Goal: Task Accomplishment & Management: Manage account settings

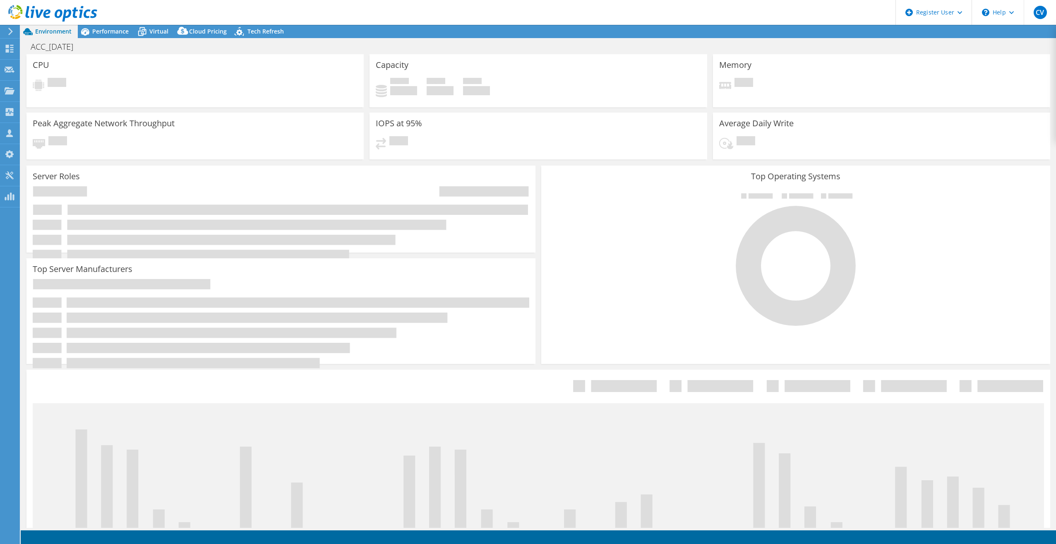
select select "USD"
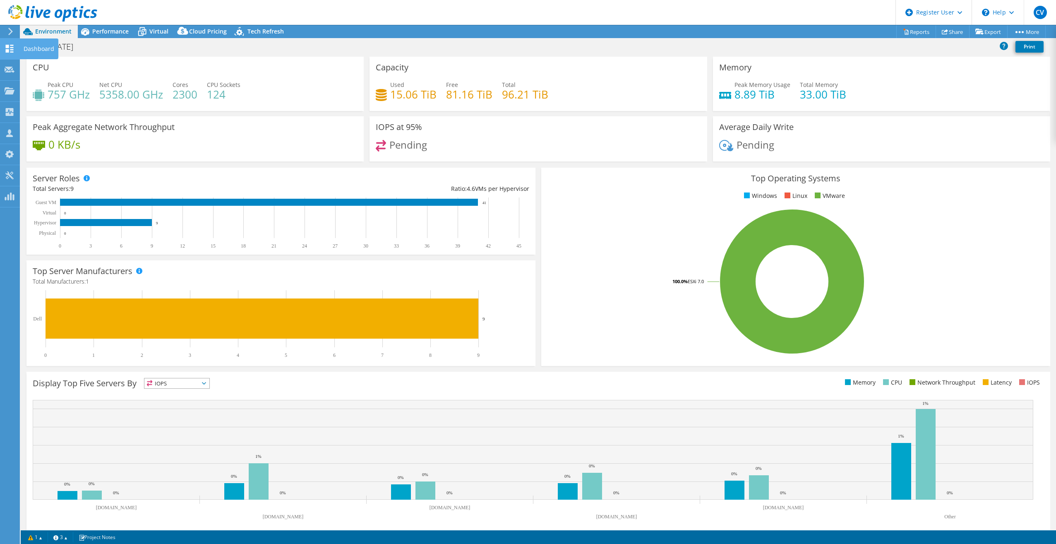
click at [6, 51] on use at bounding box center [10, 49] width 8 height 8
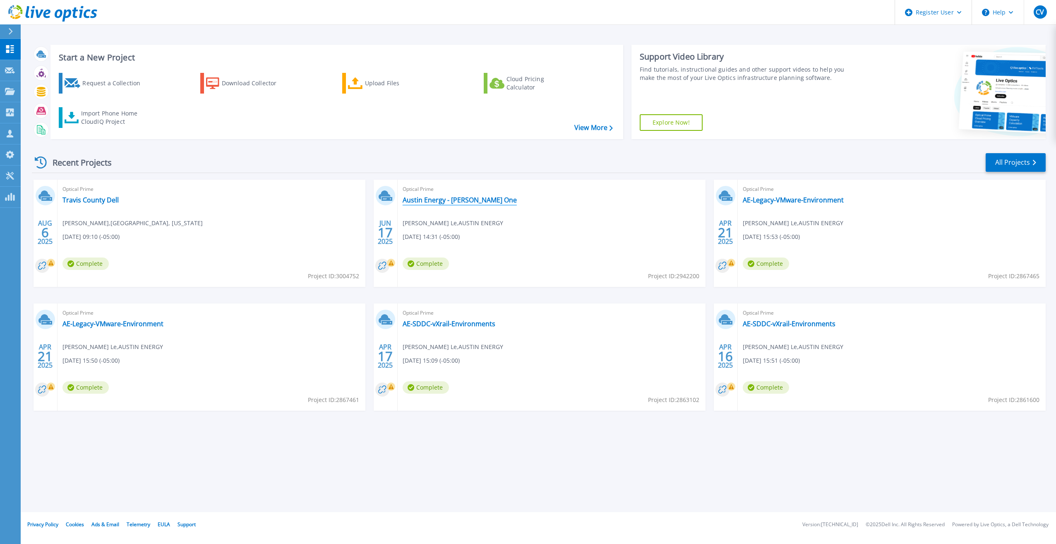
click at [475, 201] on link "Austin Energy - [PERSON_NAME] One" at bounding box center [460, 200] width 114 height 8
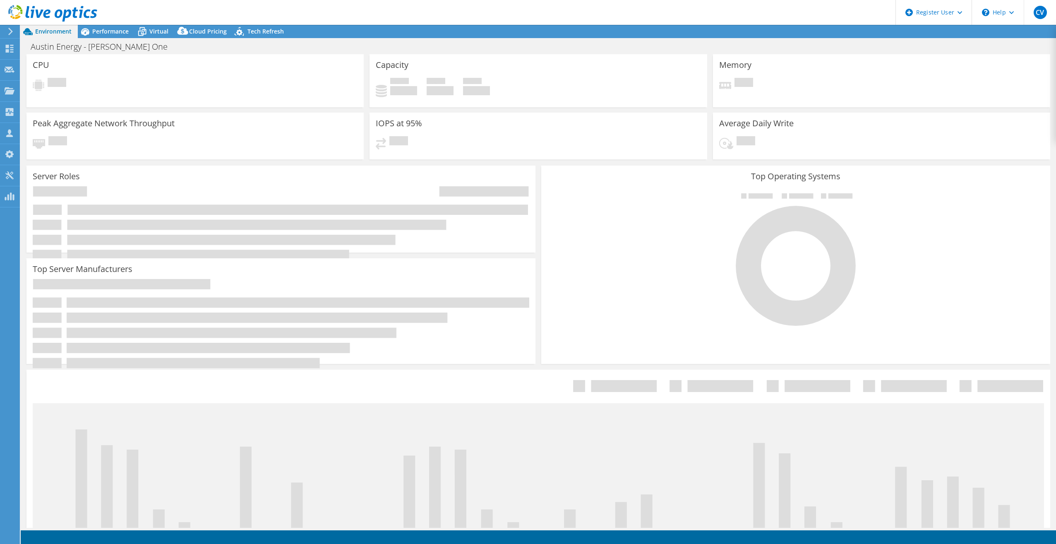
select select "USD"
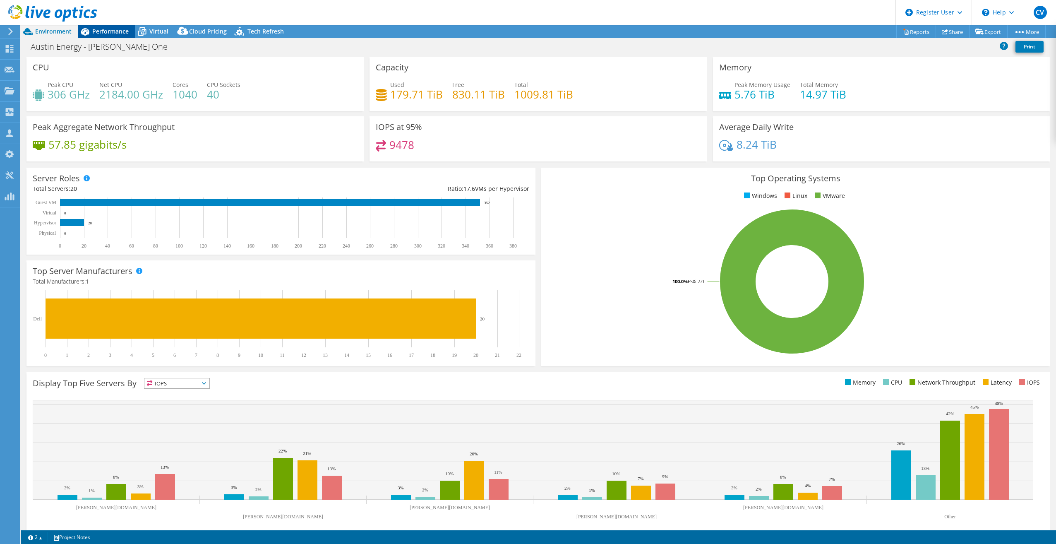
click at [119, 32] on span "Performance" at bounding box center [110, 31] width 36 height 8
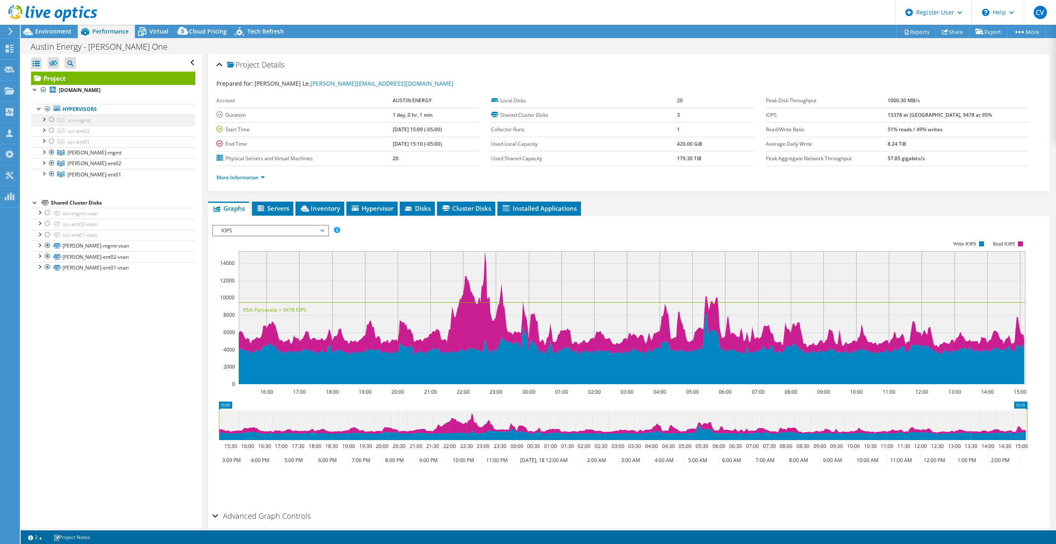
click at [53, 119] on div at bounding box center [52, 120] width 8 height 10
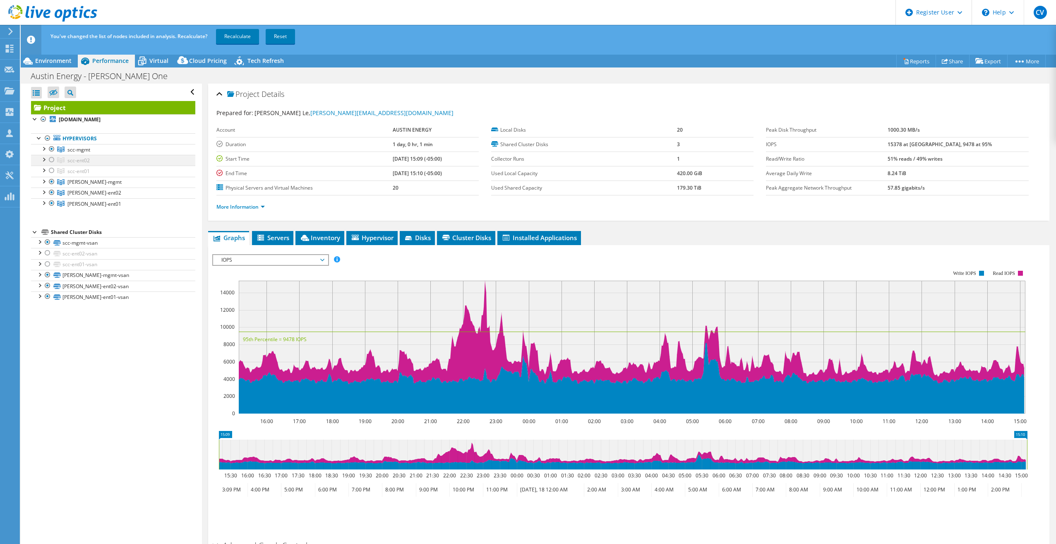
click at [51, 158] on div at bounding box center [52, 160] width 8 height 10
click at [52, 170] on div at bounding box center [52, 171] width 8 height 10
click at [229, 35] on link "Recalculate" at bounding box center [237, 36] width 43 height 15
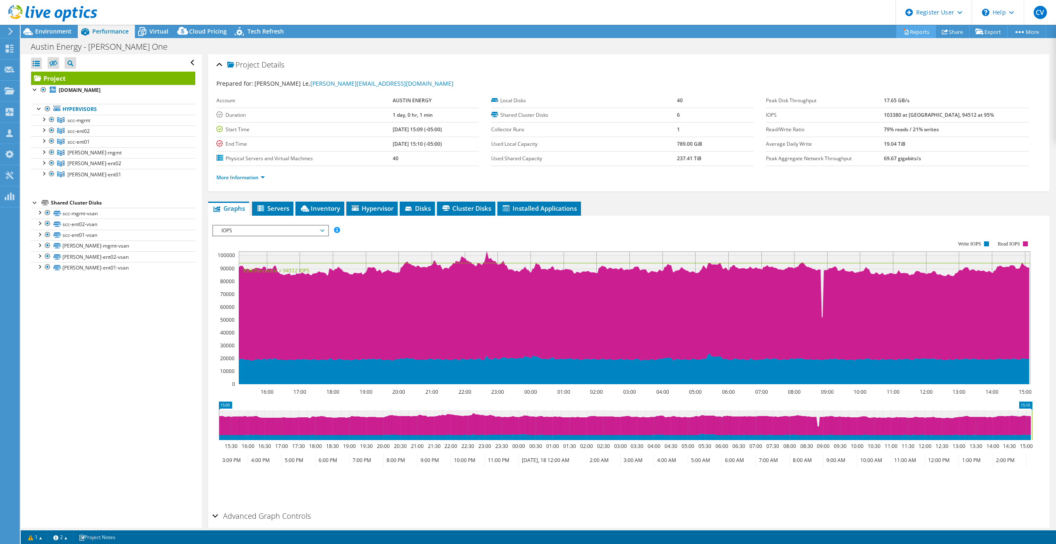
click at [906, 27] on link "Reports" at bounding box center [917, 31] width 40 height 13
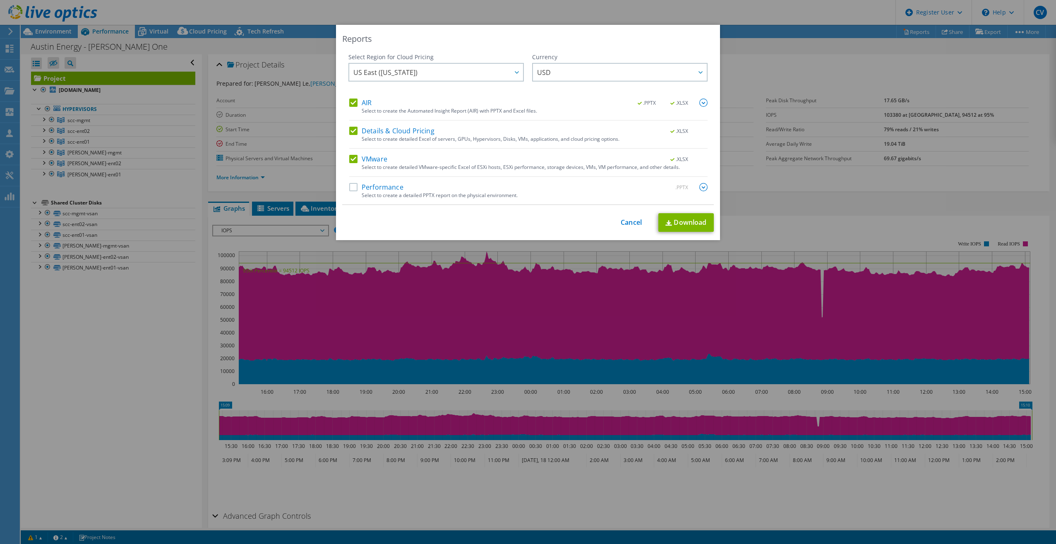
click at [354, 130] on label "Details & Cloud Pricing" at bounding box center [391, 131] width 85 height 8
click at [0, 0] on input "Details & Cloud Pricing" at bounding box center [0, 0] width 0 height 0
drag, startPoint x: 352, startPoint y: 102, endPoint x: 362, endPoint y: 104, distance: 10.5
click at [352, 102] on label "AIR" at bounding box center [360, 103] width 22 height 8
click at [0, 0] on input "AIR" at bounding box center [0, 0] width 0 height 0
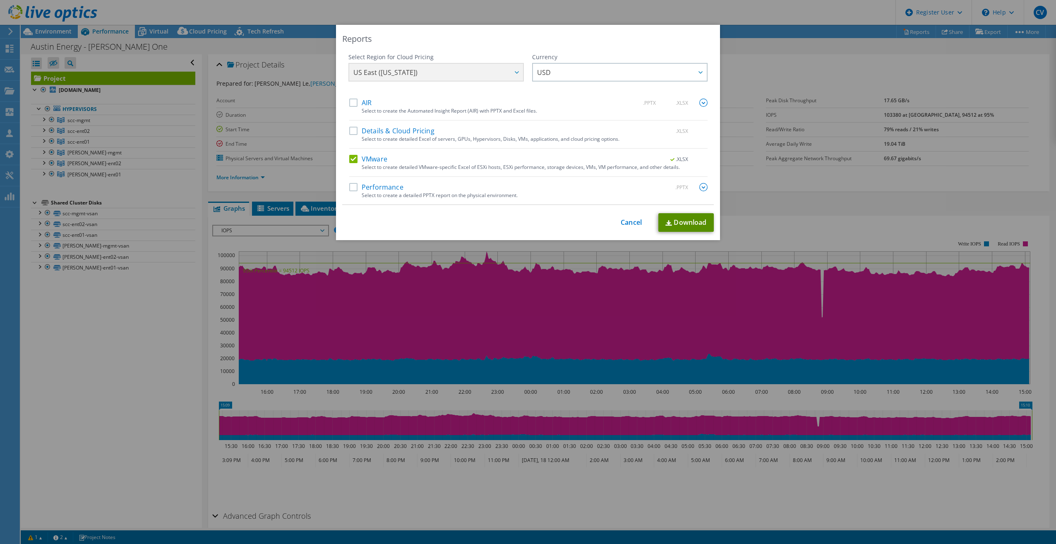
click at [677, 220] on link "Download" at bounding box center [686, 222] width 55 height 19
click at [636, 219] on link "Cancel" at bounding box center [631, 223] width 21 height 8
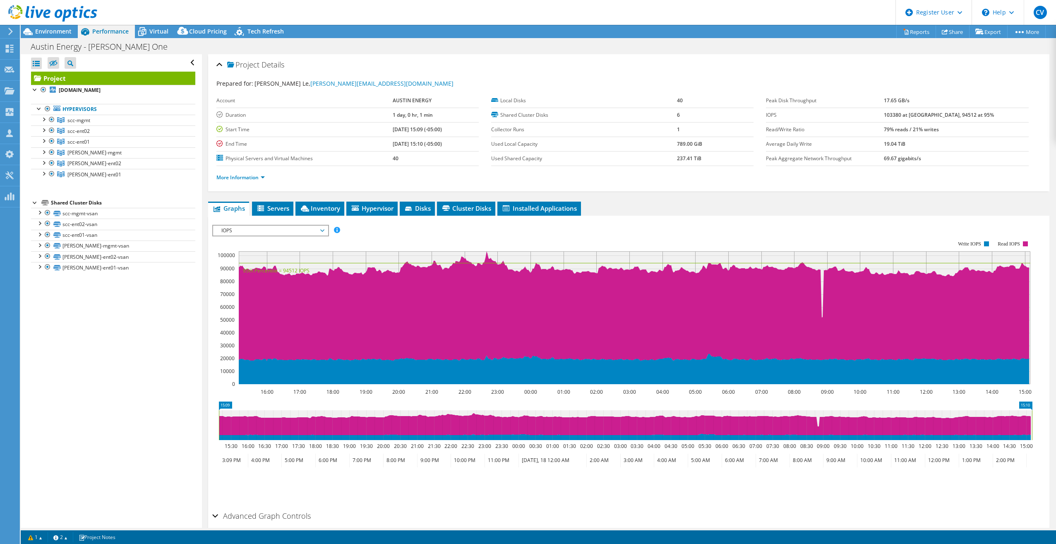
click at [321, 227] on span "IOPS" at bounding box center [270, 231] width 106 height 10
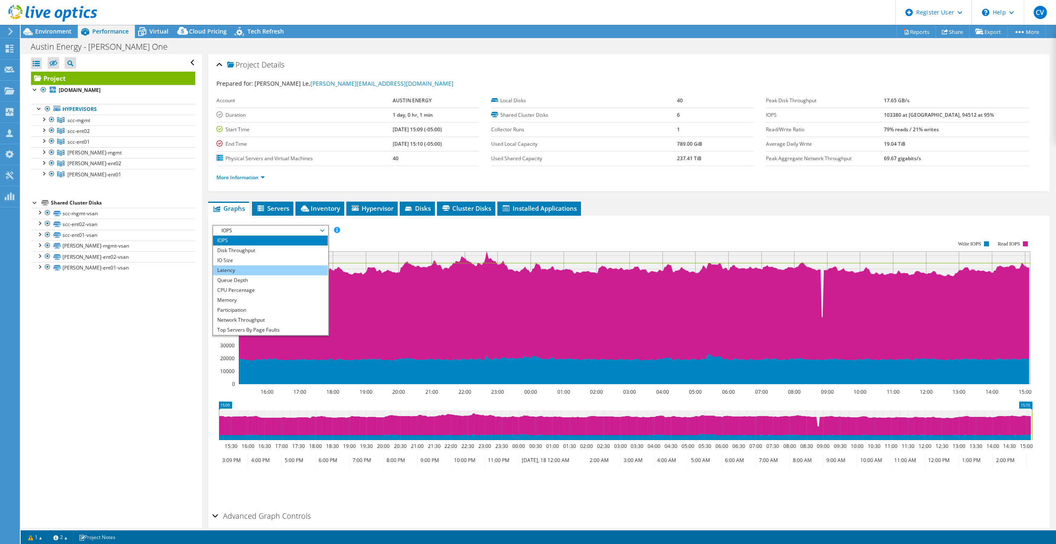
click at [267, 269] on li "Latency" at bounding box center [270, 270] width 115 height 10
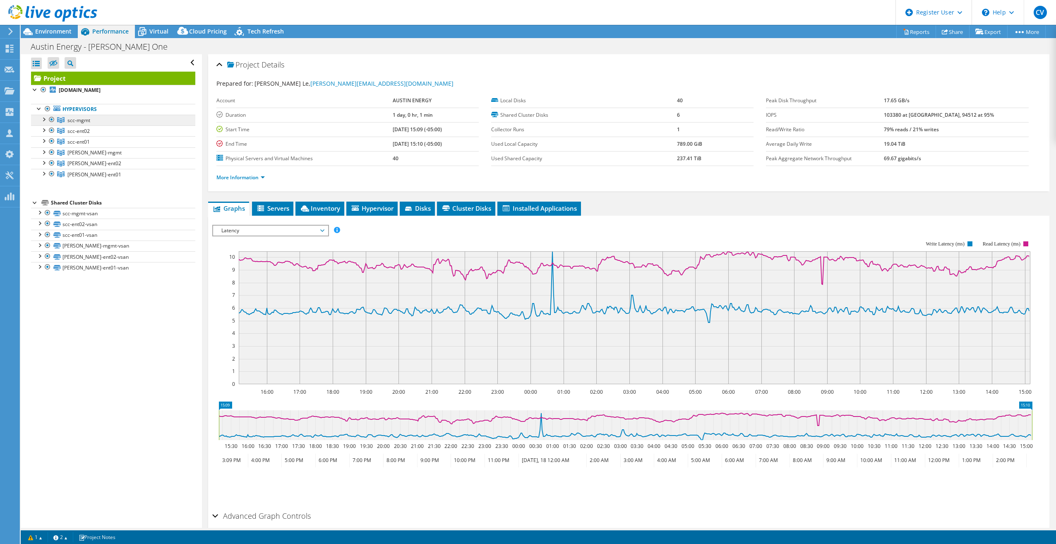
click at [90, 118] on link "scc-mgmt" at bounding box center [113, 120] width 164 height 11
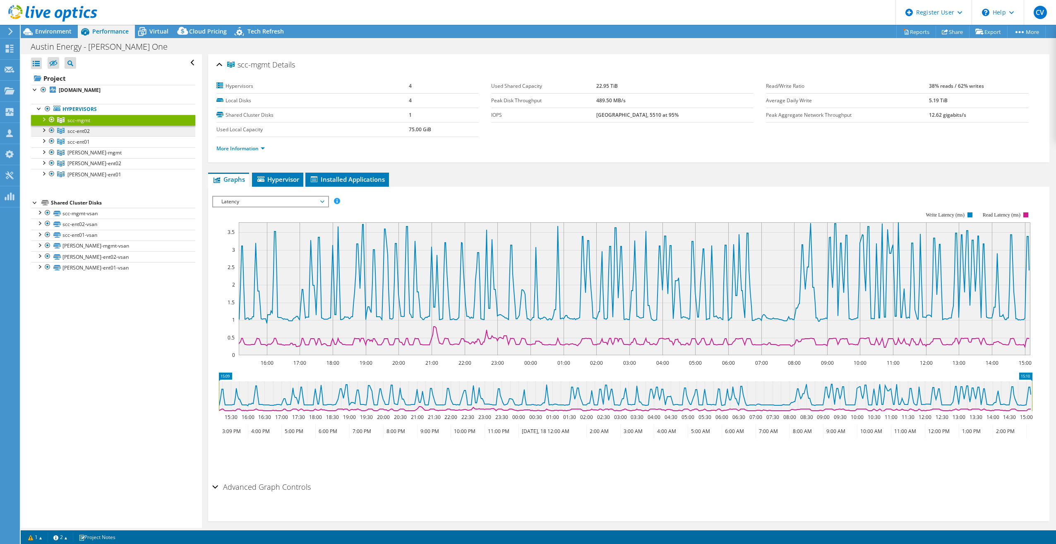
click at [84, 133] on link "scc-ent02" at bounding box center [113, 130] width 164 height 11
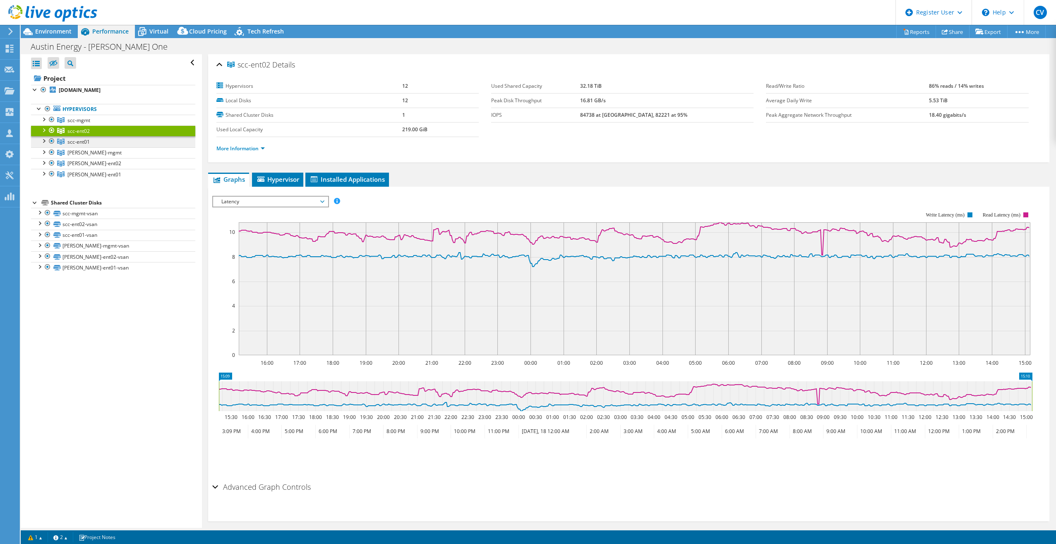
click at [90, 144] on link "scc-ent01" at bounding box center [113, 141] width 164 height 11
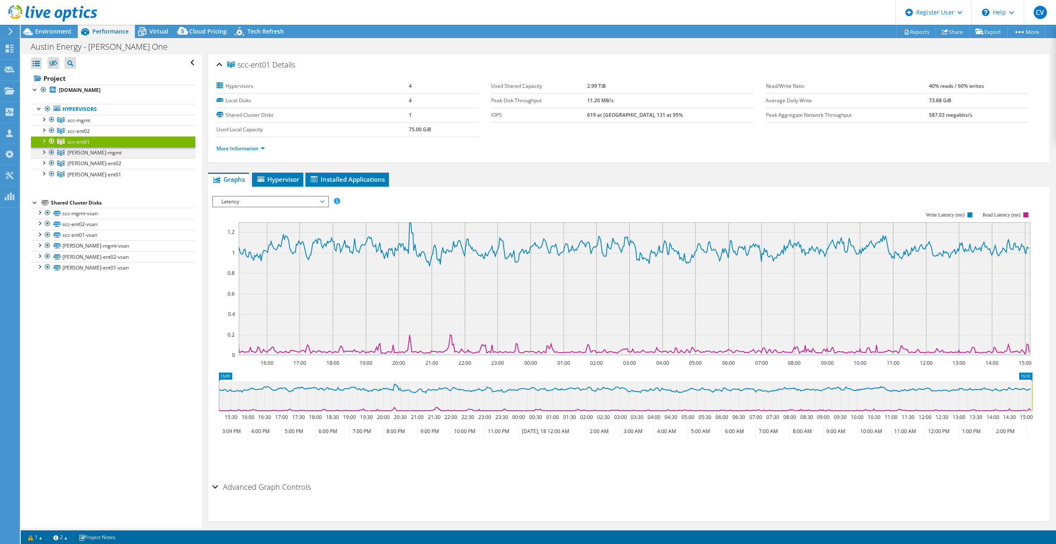
click at [90, 150] on link "cyr-mgmt" at bounding box center [113, 152] width 164 height 11
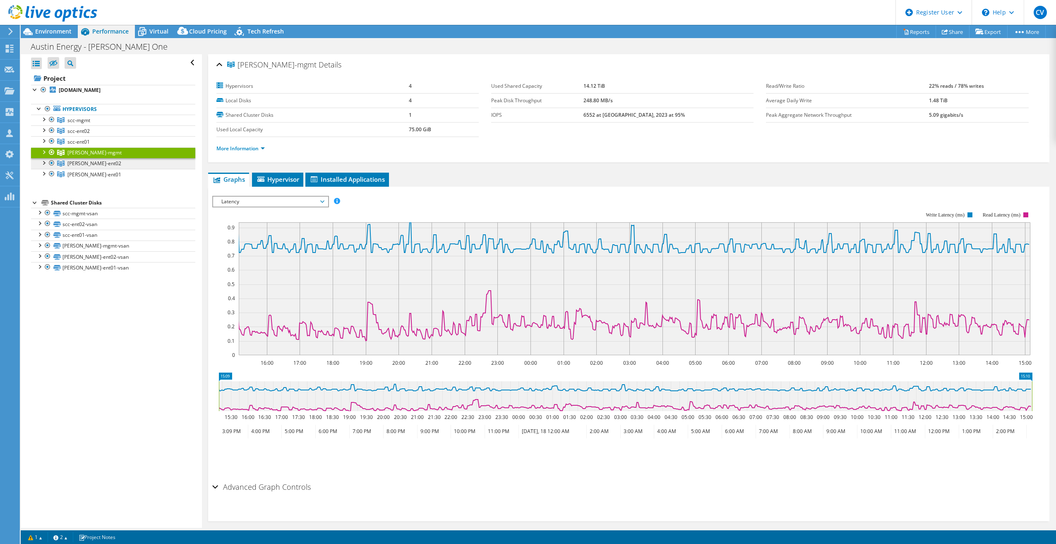
click at [88, 162] on span "cyr-ent02" at bounding box center [94, 163] width 54 height 7
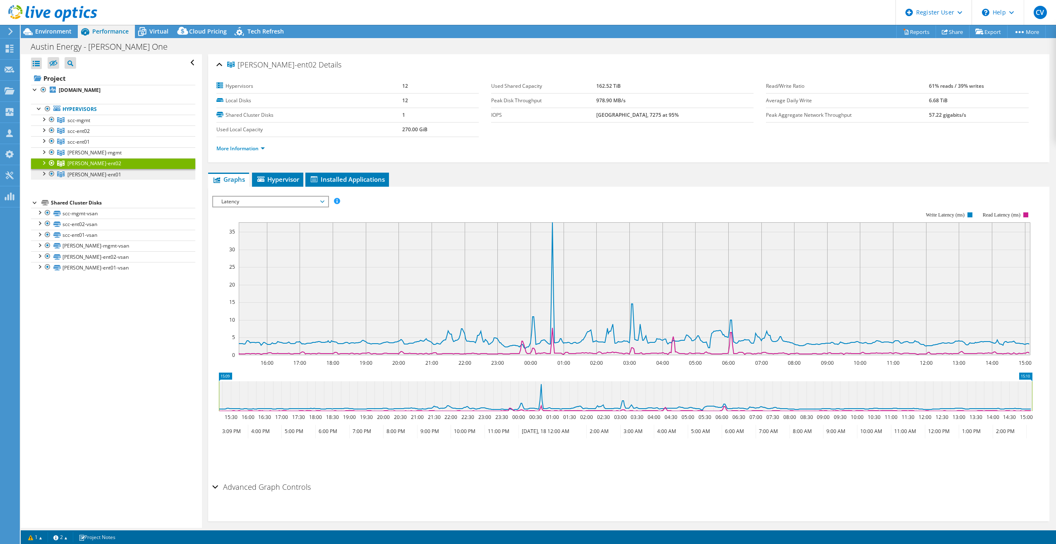
click at [88, 171] on span "cyr-ent01" at bounding box center [94, 174] width 54 height 7
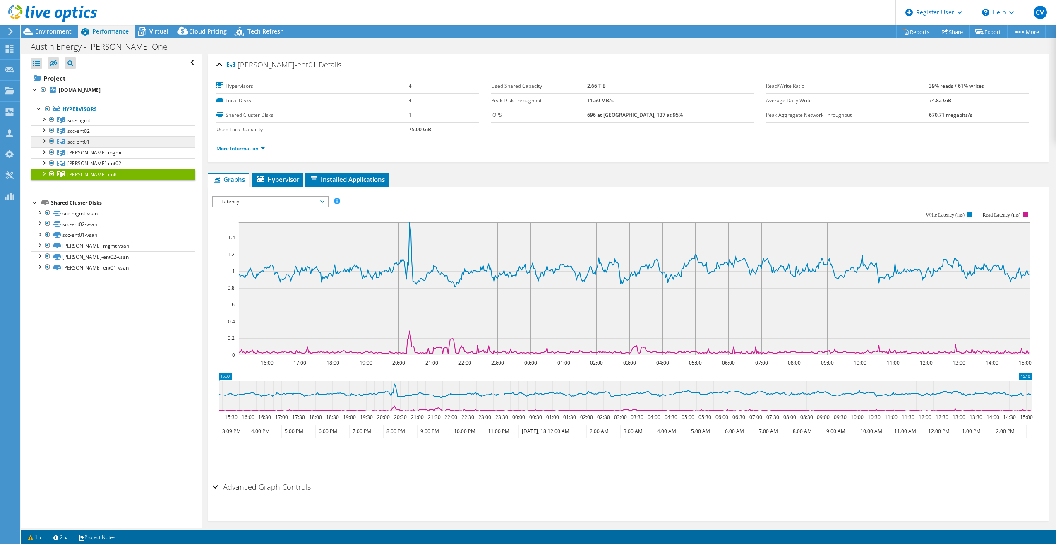
click at [90, 142] on link "scc-ent01" at bounding box center [113, 141] width 164 height 11
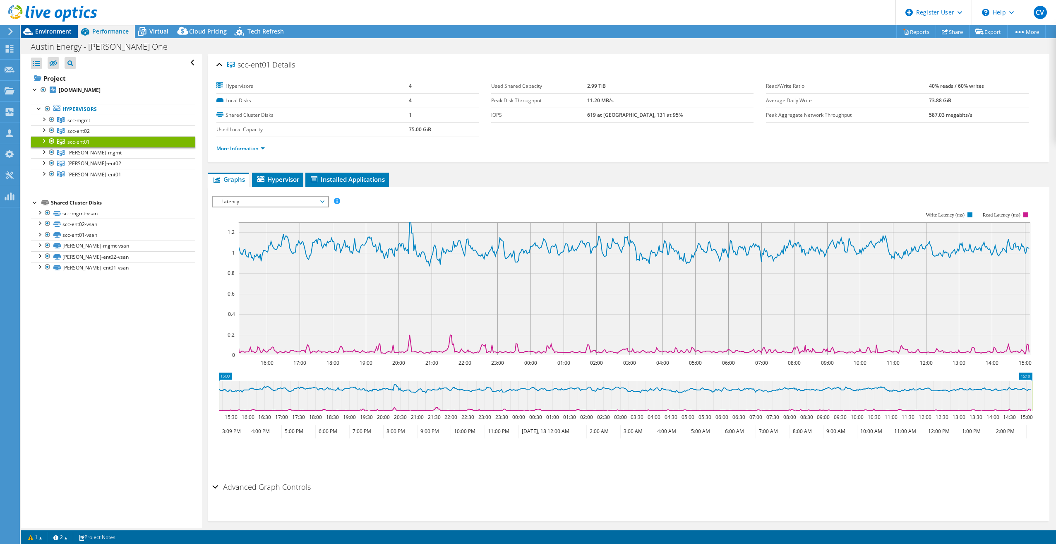
click at [57, 33] on span "Environment" at bounding box center [53, 31] width 36 height 8
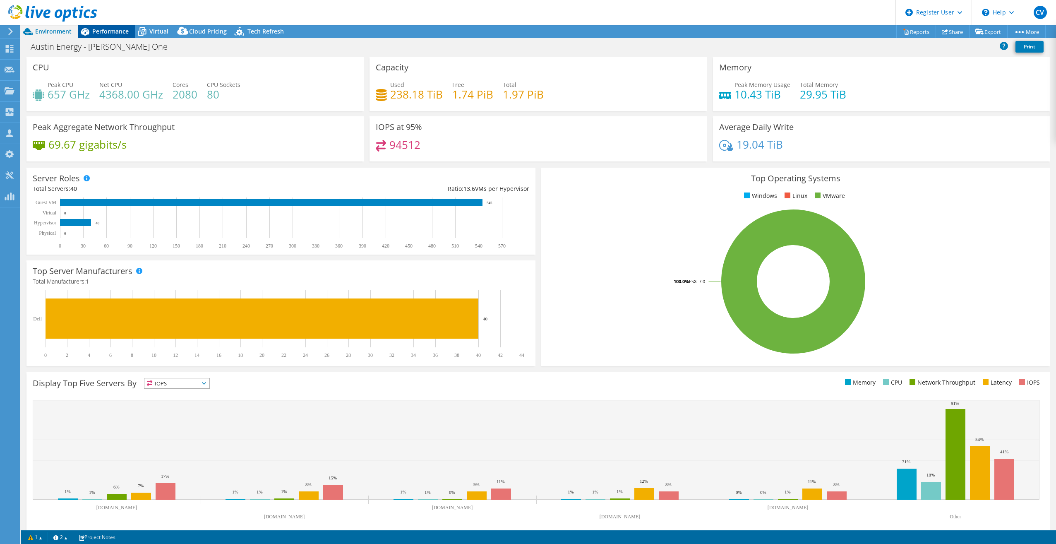
click at [108, 30] on span "Performance" at bounding box center [110, 31] width 36 height 8
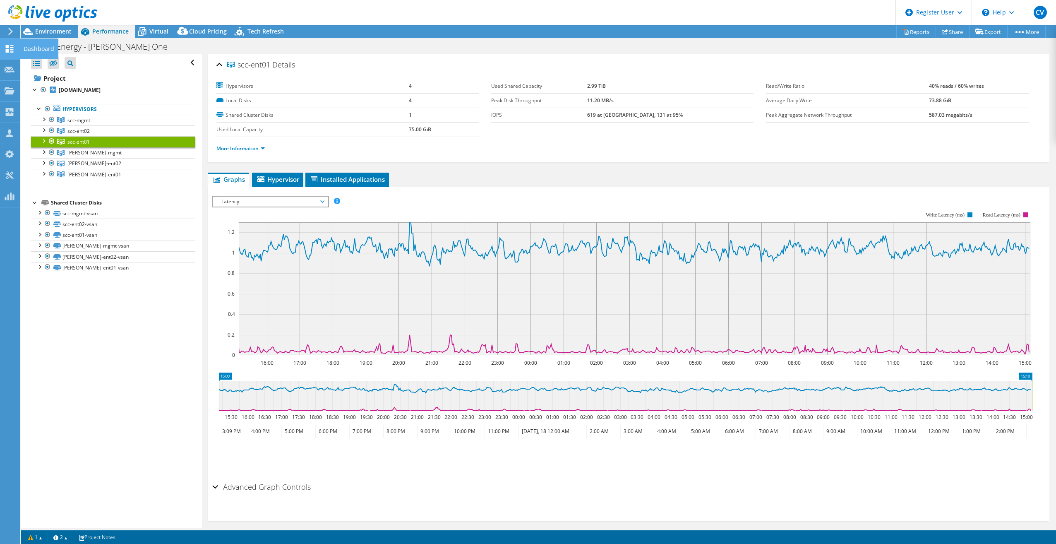
click at [14, 46] on icon at bounding box center [10, 49] width 10 height 8
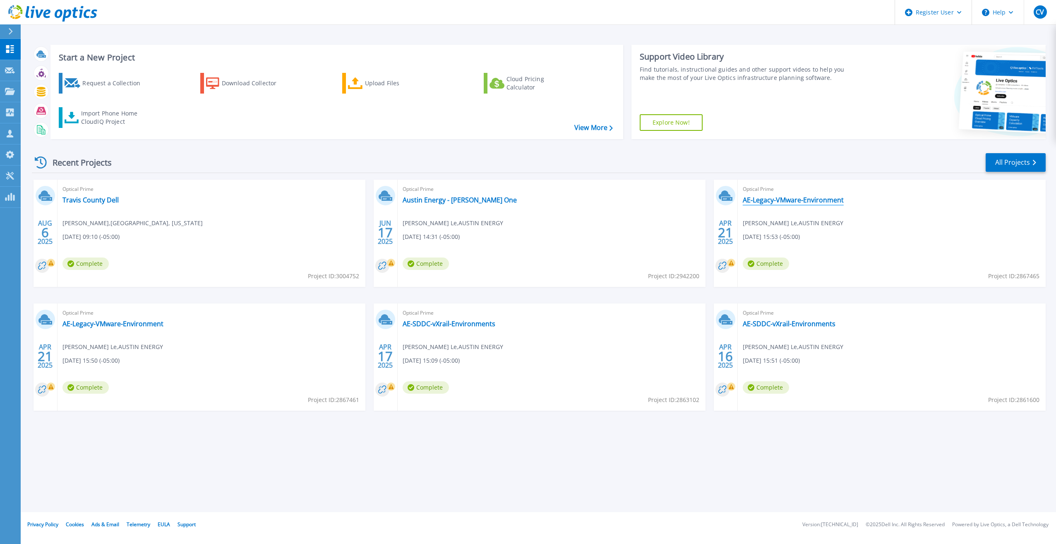
click at [826, 202] on link "AE-Legacy-VMware-Environment" at bounding box center [793, 200] width 101 height 8
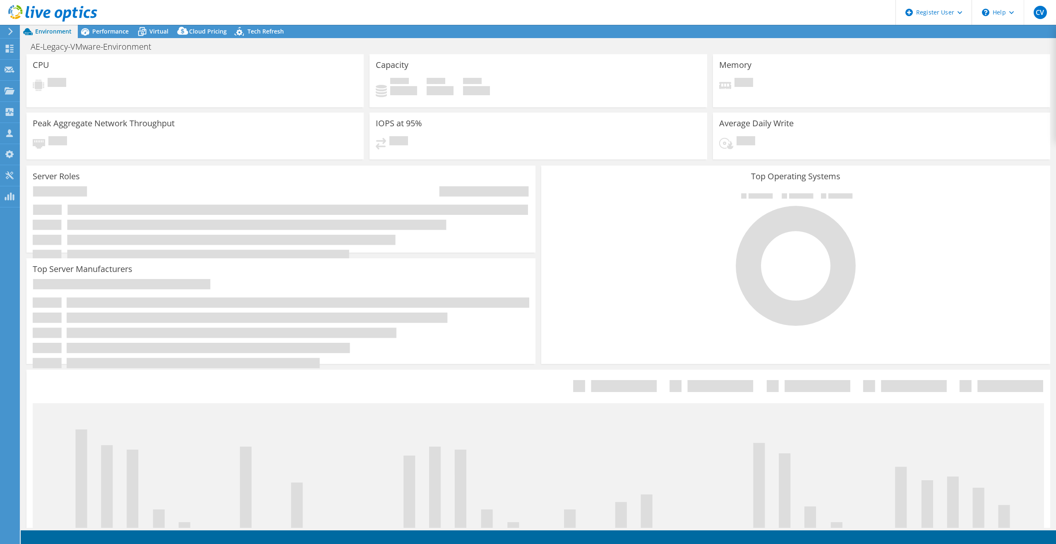
select select "USWest"
select select "USD"
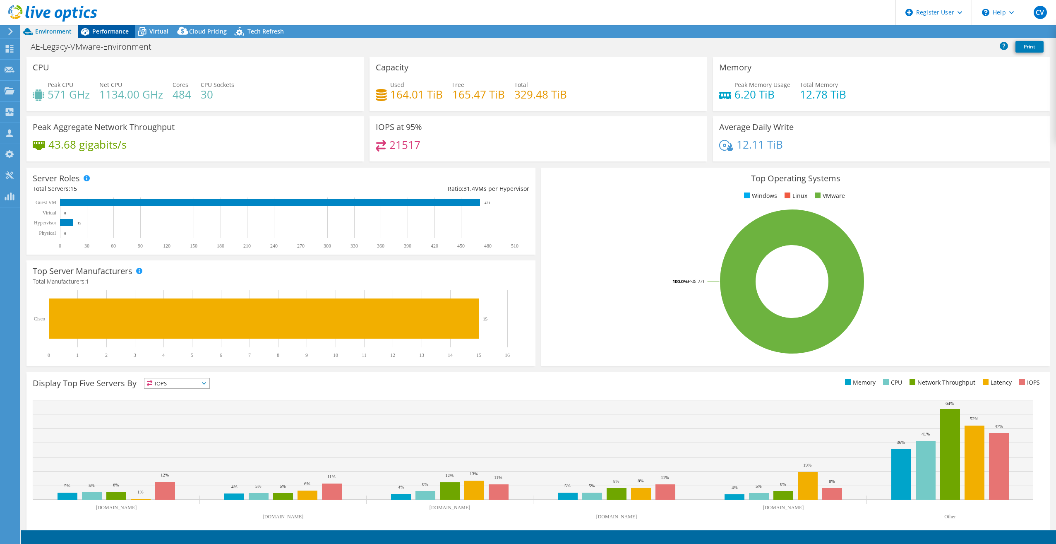
click at [121, 30] on span "Performance" at bounding box center [110, 31] width 36 height 8
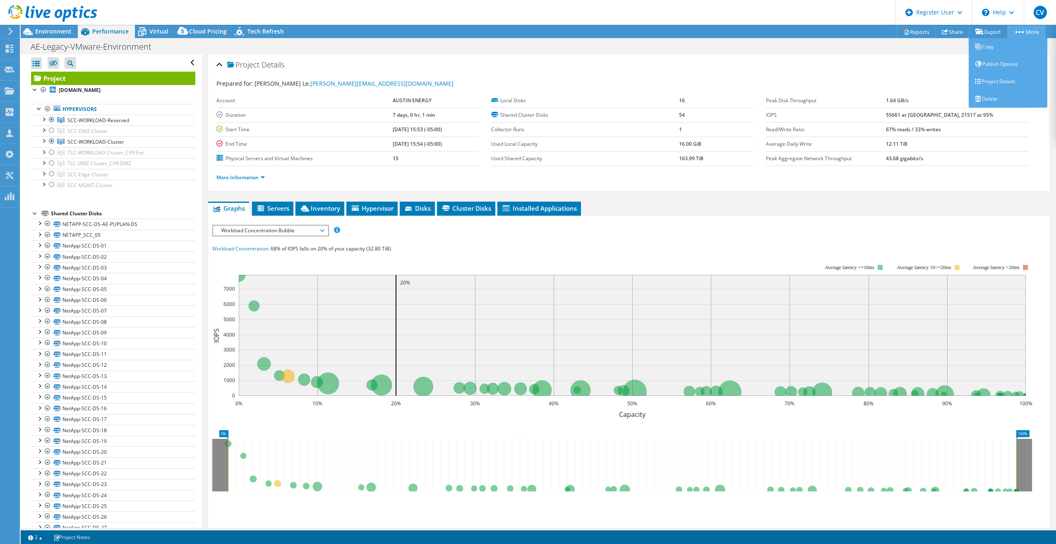
click at [1011, 30] on link "More" at bounding box center [1027, 31] width 38 height 13
click at [1015, 79] on link "Project Details" at bounding box center [1008, 81] width 79 height 17
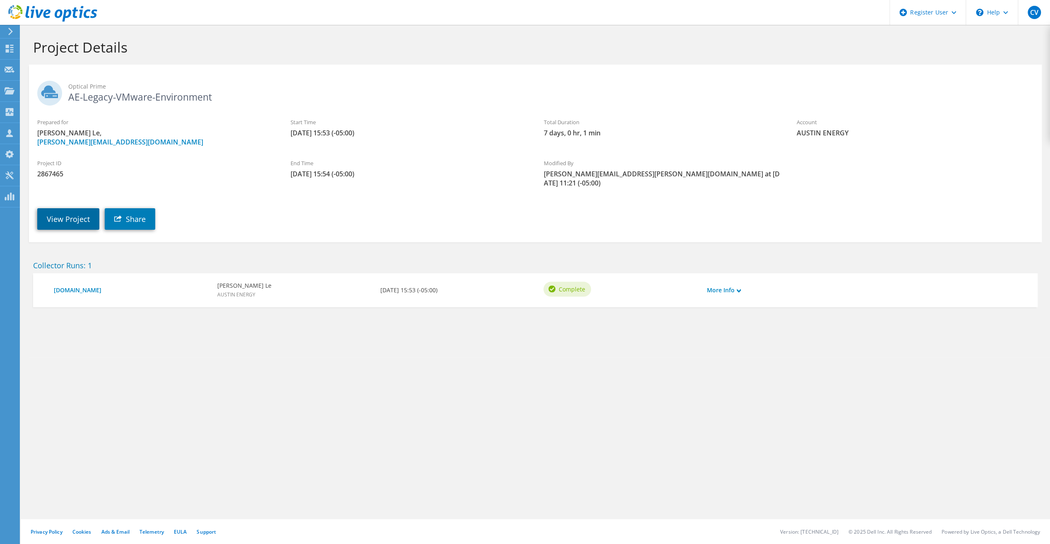
click at [60, 212] on link "View Project" at bounding box center [68, 219] width 62 height 22
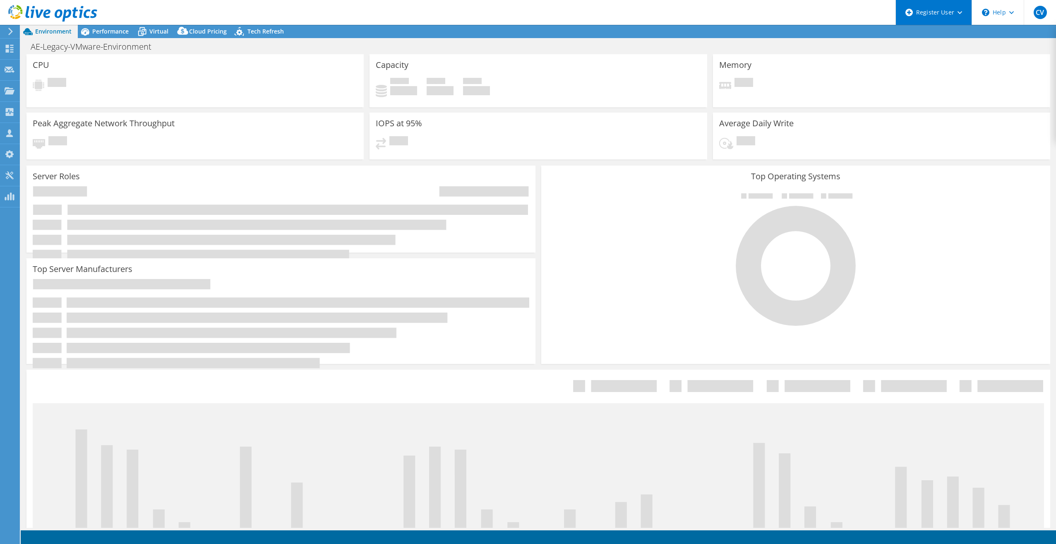
select select "USWest"
select select "USD"
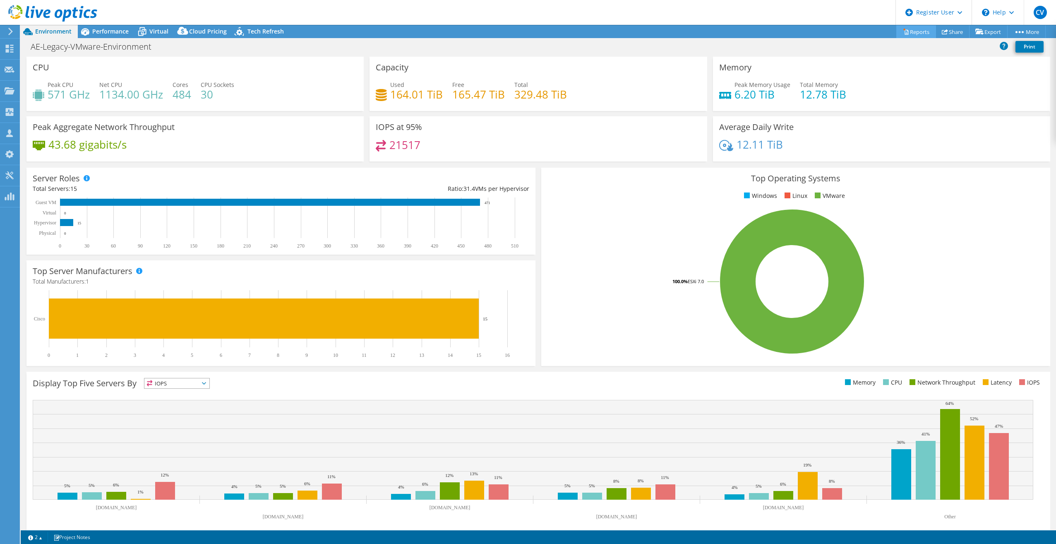
click at [916, 27] on link "Reports" at bounding box center [917, 31] width 40 height 13
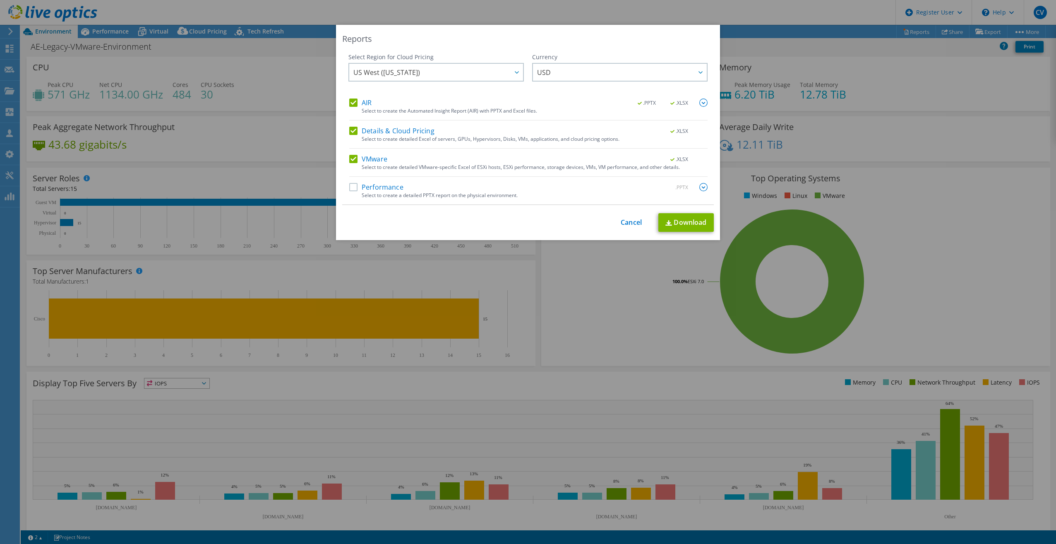
click at [352, 131] on label "Details & Cloud Pricing" at bounding box center [391, 131] width 85 height 8
click at [0, 0] on input "Details & Cloud Pricing" at bounding box center [0, 0] width 0 height 0
click at [351, 104] on label "AIR" at bounding box center [360, 103] width 22 height 8
click at [0, 0] on input "AIR" at bounding box center [0, 0] width 0 height 0
click at [682, 225] on link "Download" at bounding box center [686, 222] width 55 height 19
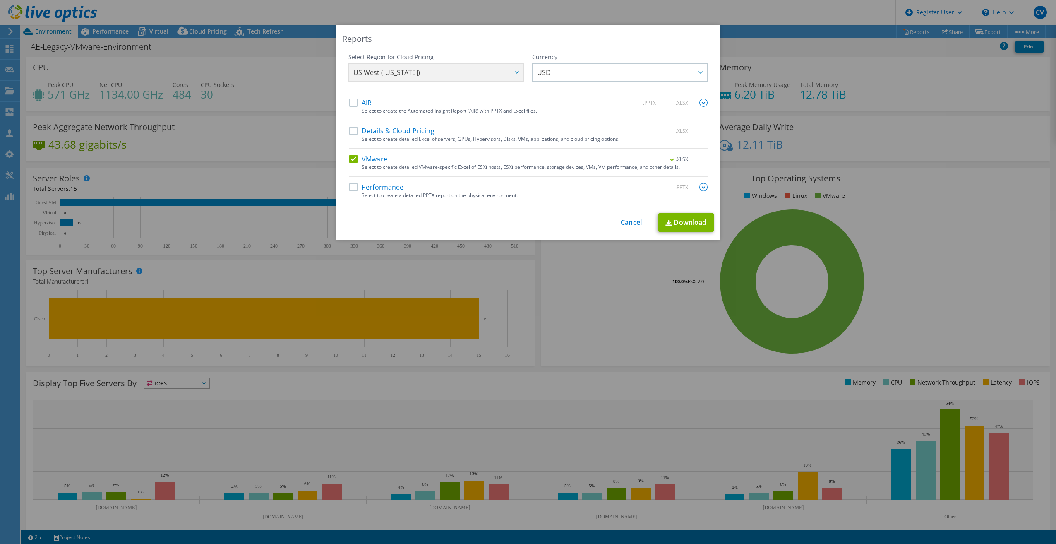
click at [762, 218] on div "Reports Select Region for Cloud Pricing Asia Pacific (Hong Kong) Asia Pacific (…" at bounding box center [528, 272] width 1056 height 494
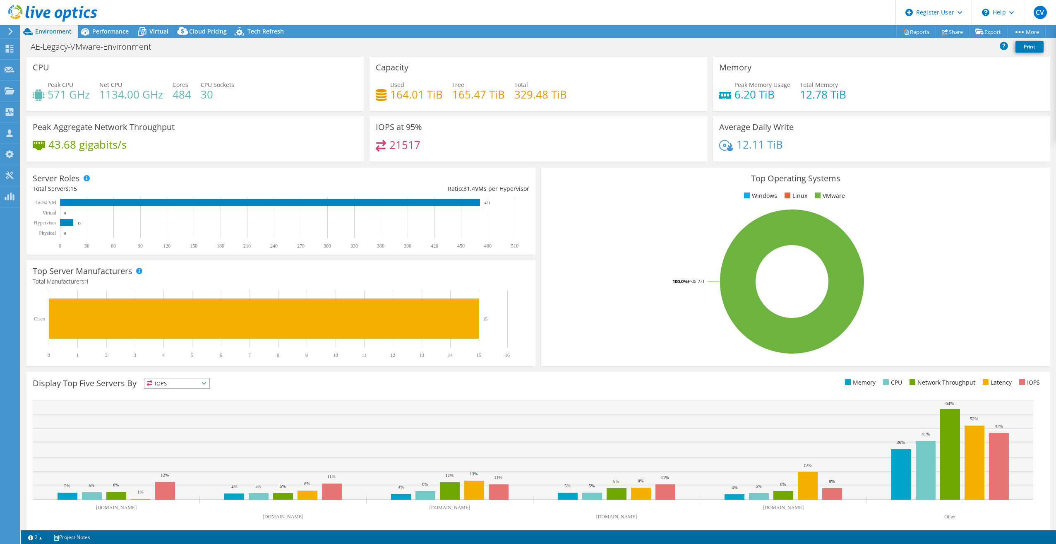
click at [897, 43] on div "AE-Legacy-VMware-Environment Print" at bounding box center [539, 46] width 1036 height 15
click at [1014, 32] on link "More" at bounding box center [1027, 31] width 38 height 13
click at [914, 34] on link "Reports" at bounding box center [917, 31] width 40 height 13
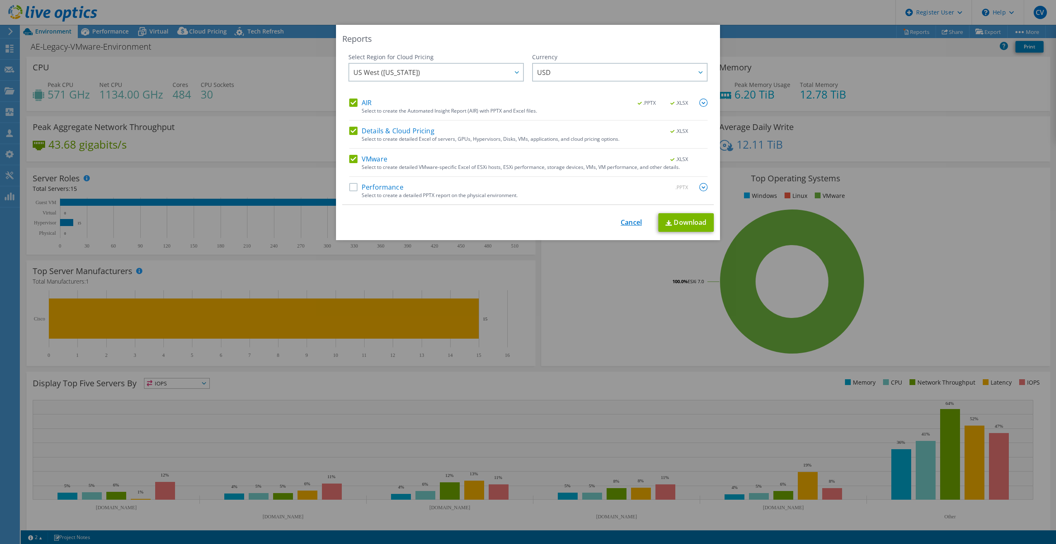
click at [632, 222] on link "Cancel" at bounding box center [631, 223] width 21 height 8
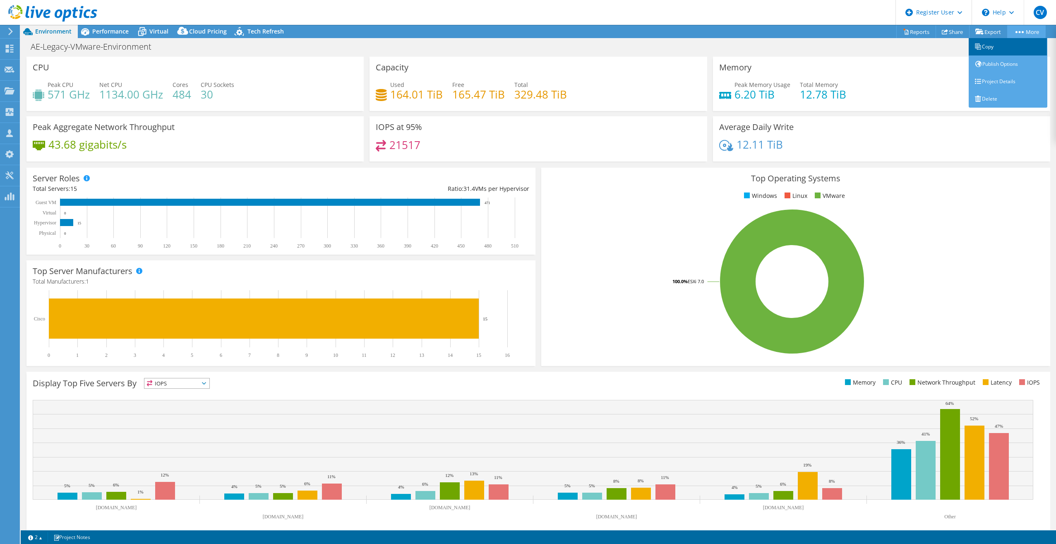
click at [1007, 49] on link "Copy" at bounding box center [1008, 46] width 79 height 17
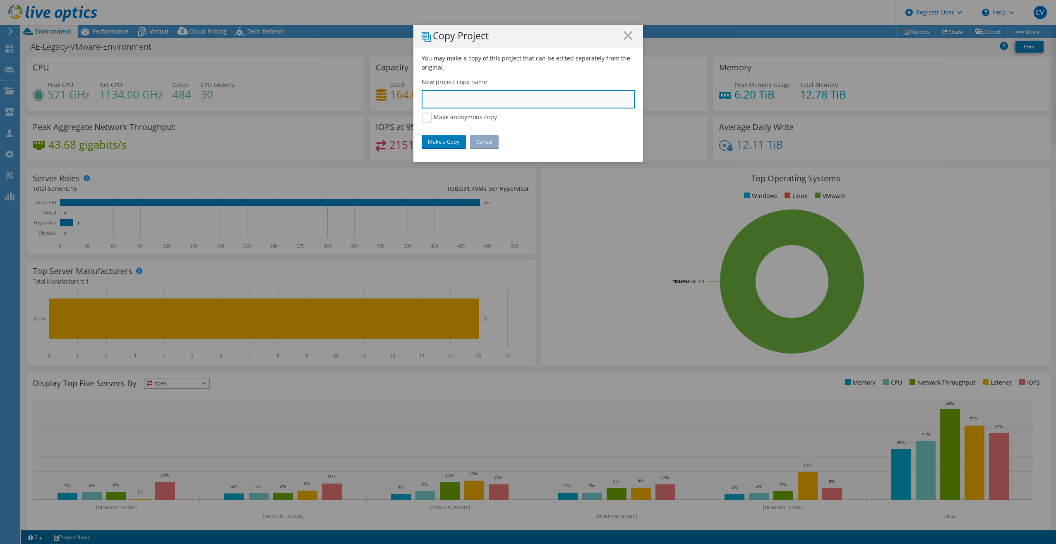
click at [438, 104] on input "text" at bounding box center [528, 99] width 213 height 18
type input "A"
click at [423, 118] on label "Make anonymous copy" at bounding box center [459, 118] width 75 height 10
click at [0, 0] on input "Make anonymous copy" at bounding box center [0, 0] width 0 height 0
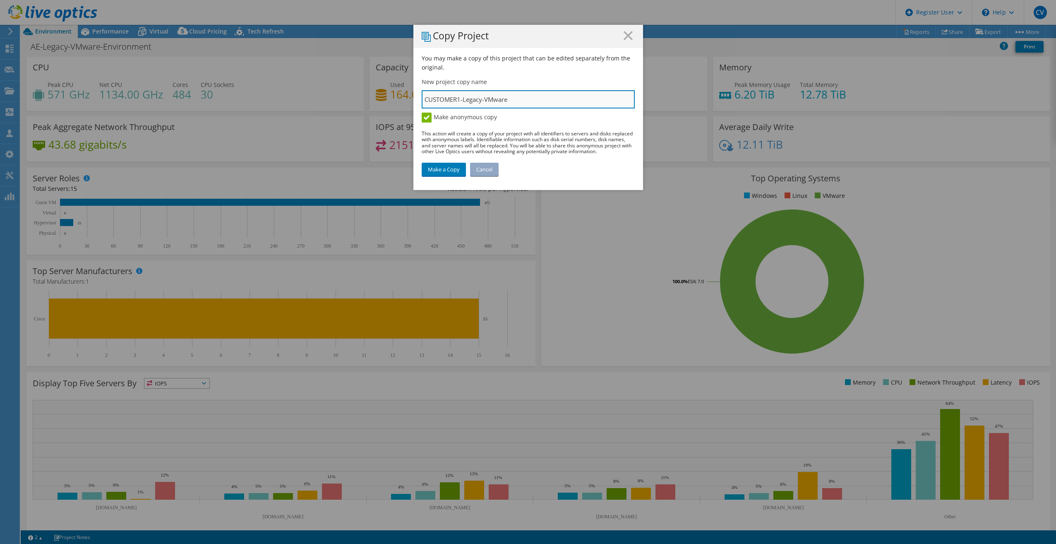
click at [527, 103] on input "CUSTOMER1-Legacy-VMware" at bounding box center [528, 99] width 213 height 18
type input "CUSTOMER1-Legacy-VMware-Environment"
click at [449, 168] on link "Make a Copy" at bounding box center [444, 169] width 44 height 13
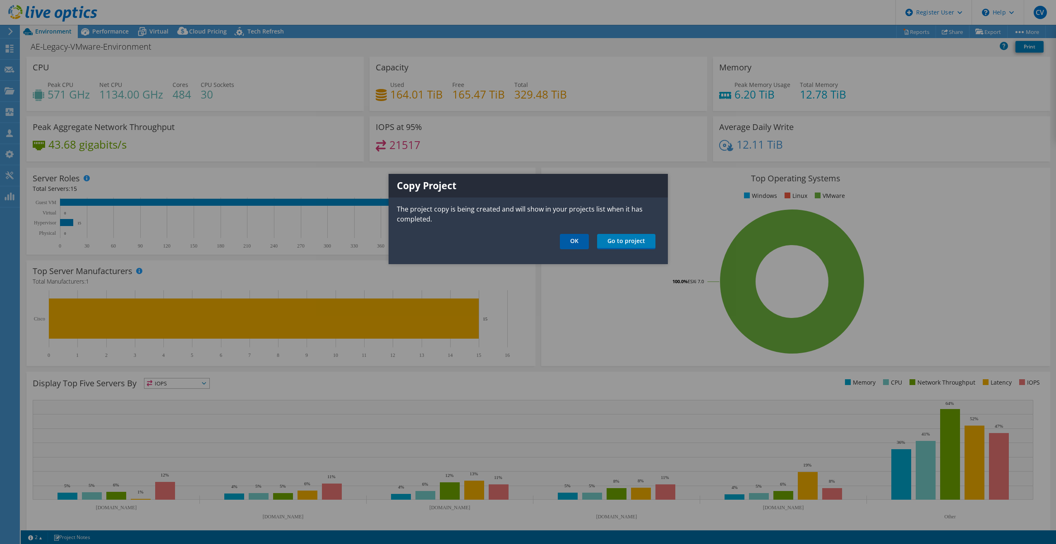
click at [583, 244] on link "OK" at bounding box center [574, 241] width 29 height 15
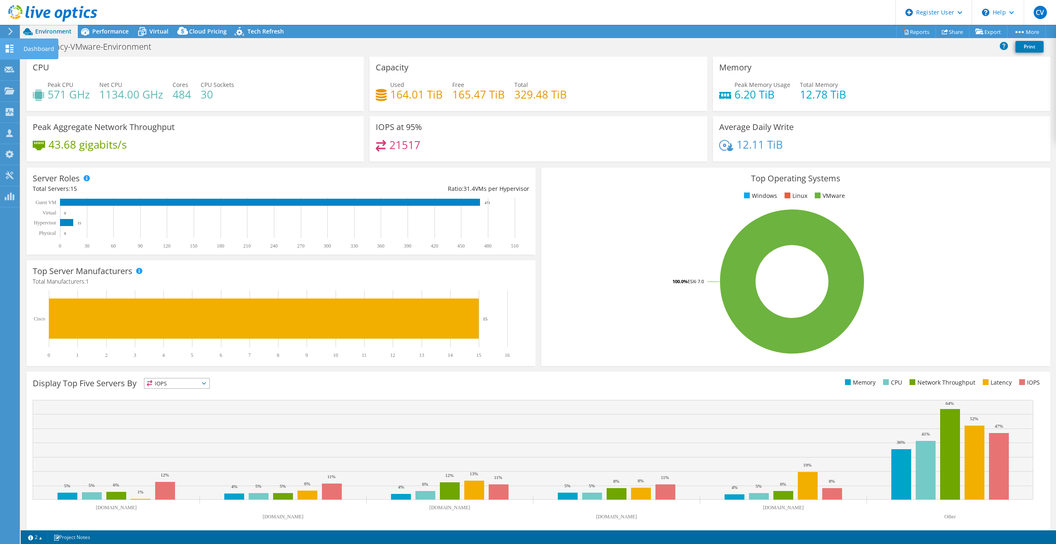
click at [11, 53] on div at bounding box center [10, 49] width 10 height 9
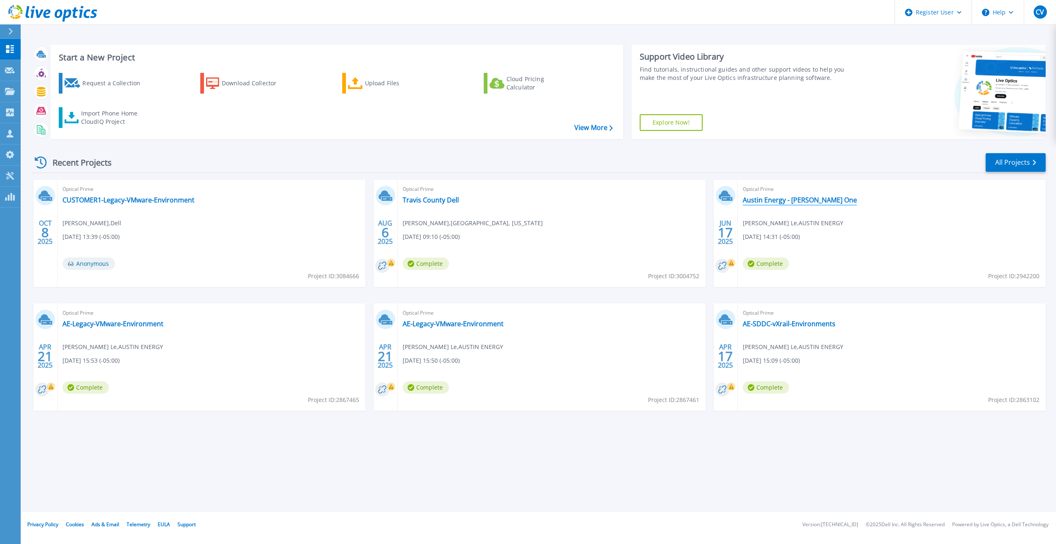
click at [806, 201] on link "Austin Energy - [PERSON_NAME] One" at bounding box center [800, 200] width 114 height 8
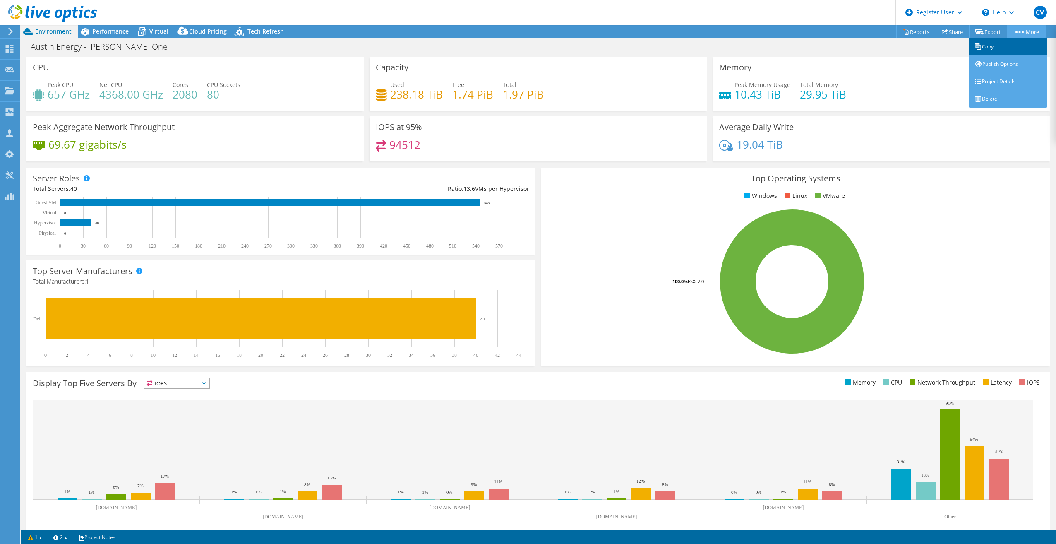
click at [993, 43] on link "Copy" at bounding box center [1008, 46] width 79 height 17
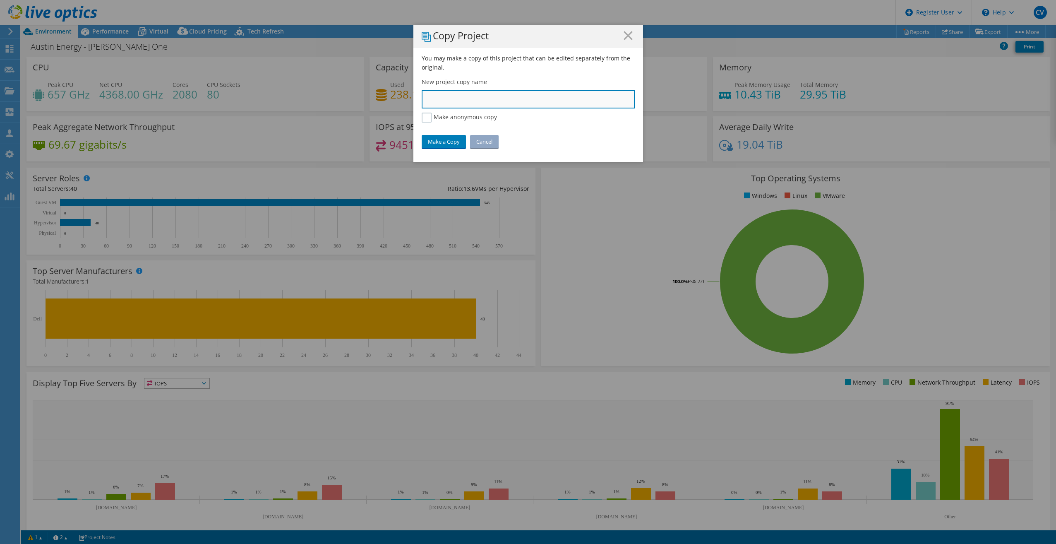
click at [503, 103] on input "text" at bounding box center [528, 99] width 213 height 18
type input "COSTOMER1- VxRails Clusters"
click at [422, 118] on label "Make anonymous copy" at bounding box center [459, 118] width 75 height 10
click at [0, 0] on input "Make anonymous copy" at bounding box center [0, 0] width 0 height 0
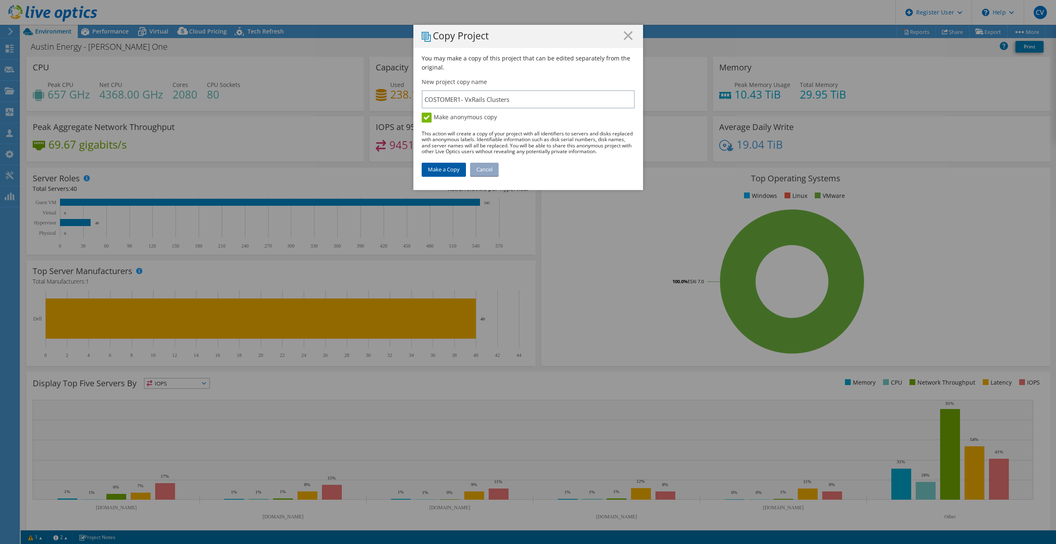
click at [447, 171] on link "Make a Copy" at bounding box center [444, 169] width 44 height 13
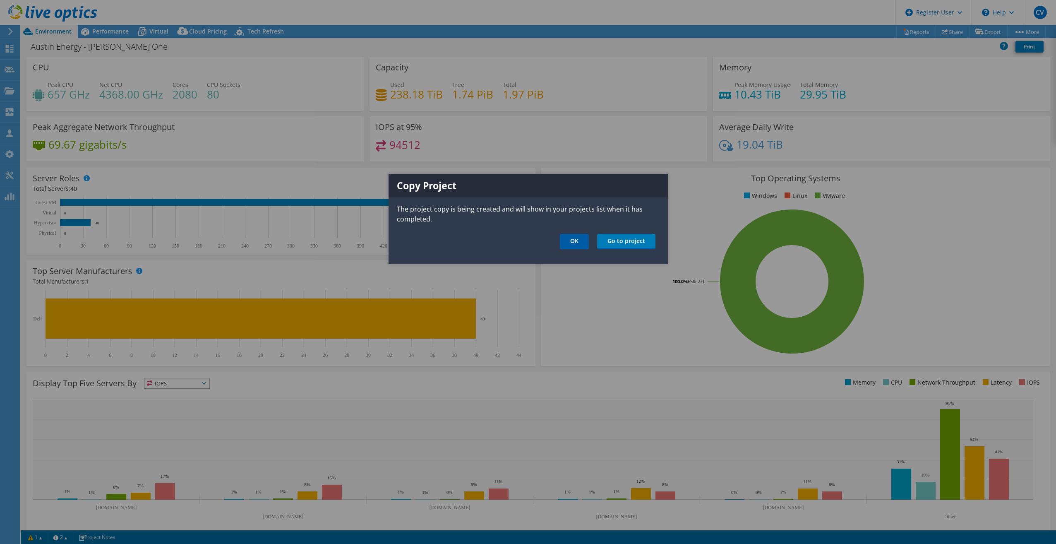
click at [583, 243] on link "OK" at bounding box center [574, 241] width 29 height 15
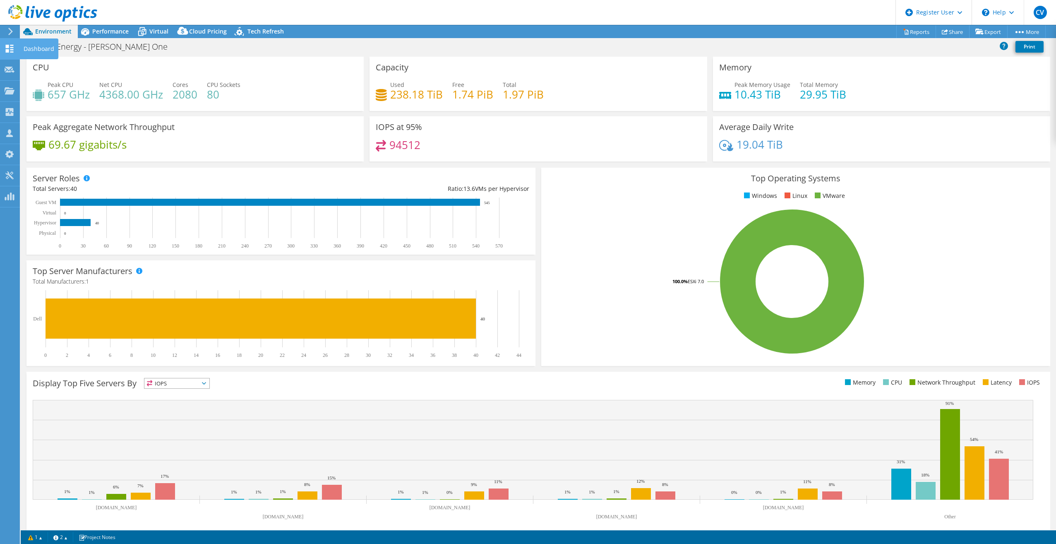
click at [12, 49] on use at bounding box center [10, 49] width 8 height 8
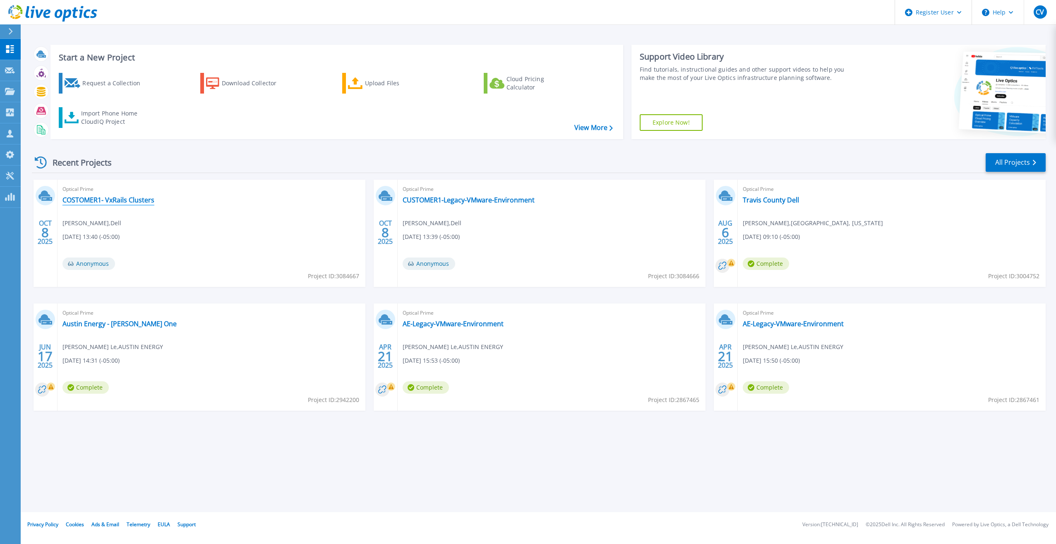
click at [124, 200] on link "COSTOMER1- VxRails Clusters" at bounding box center [109, 200] width 92 height 8
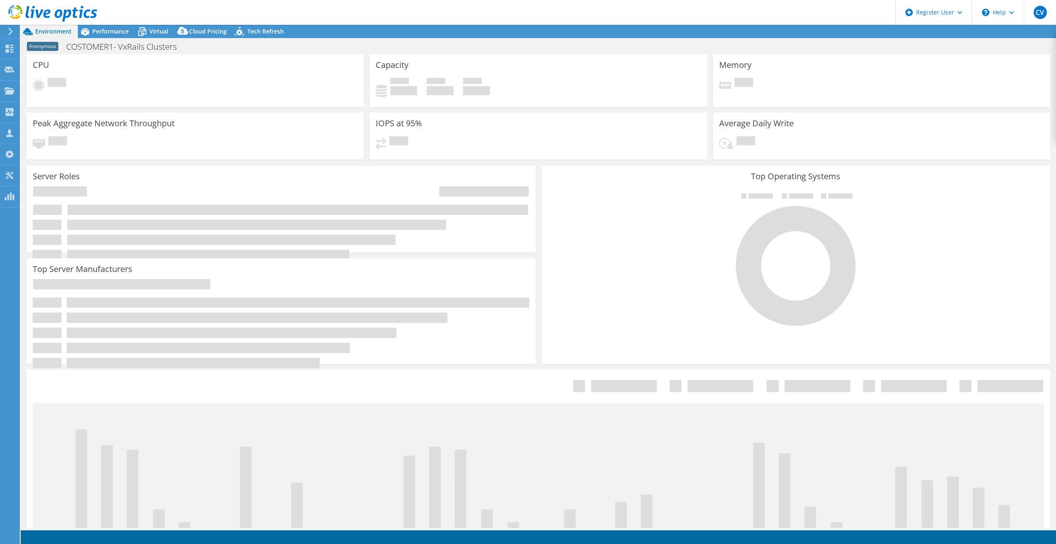
select select "USD"
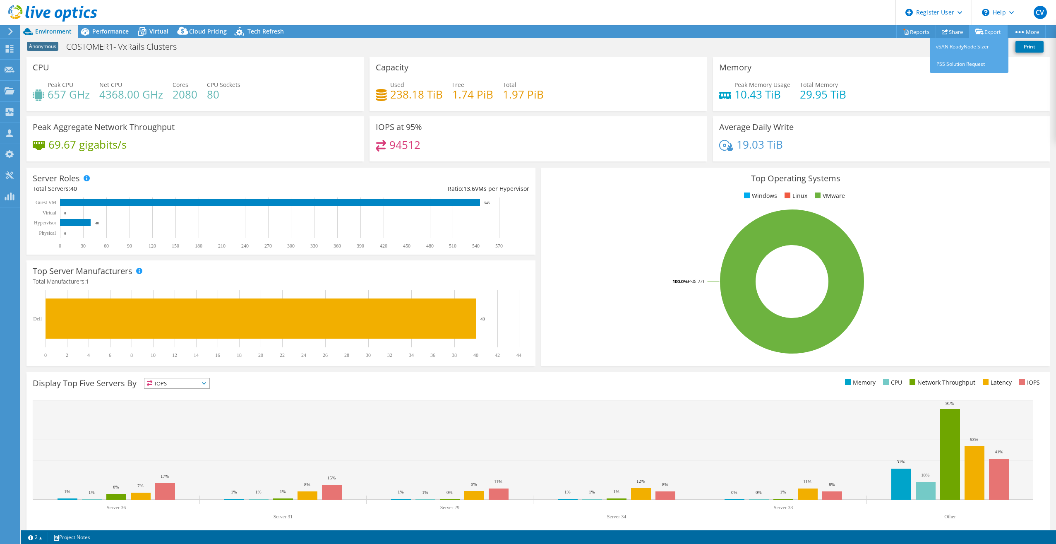
click at [984, 32] on link "Export" at bounding box center [988, 31] width 38 height 13
click at [921, 32] on link "Reports" at bounding box center [917, 31] width 40 height 13
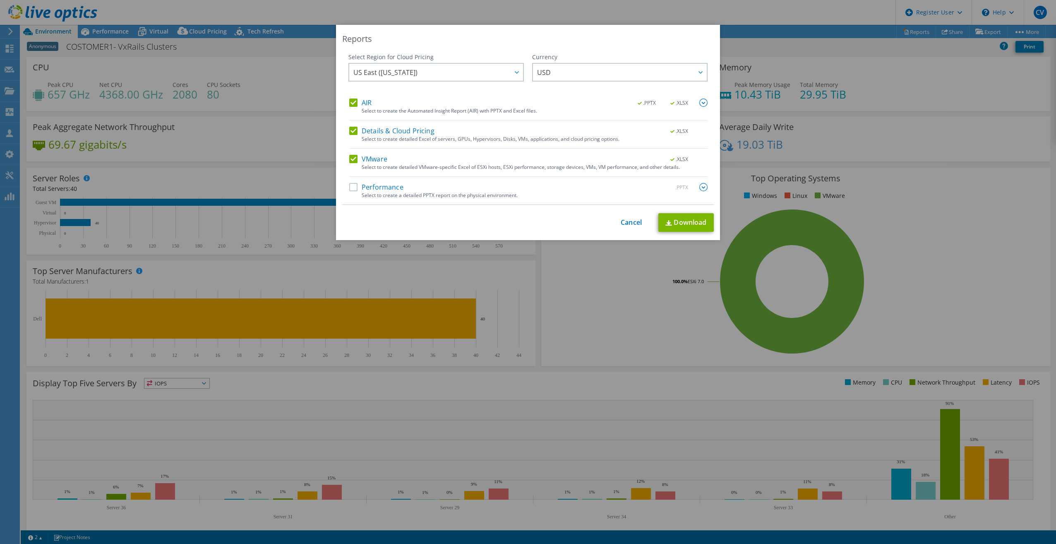
click at [385, 130] on label "Details & Cloud Pricing" at bounding box center [391, 131] width 85 height 8
click at [0, 0] on input "Details & Cloud Pricing" at bounding box center [0, 0] width 0 height 0
click at [352, 101] on label "AIR" at bounding box center [360, 103] width 22 height 8
click at [0, 0] on input "AIR" at bounding box center [0, 0] width 0 height 0
click at [679, 226] on link "Download" at bounding box center [686, 222] width 55 height 19
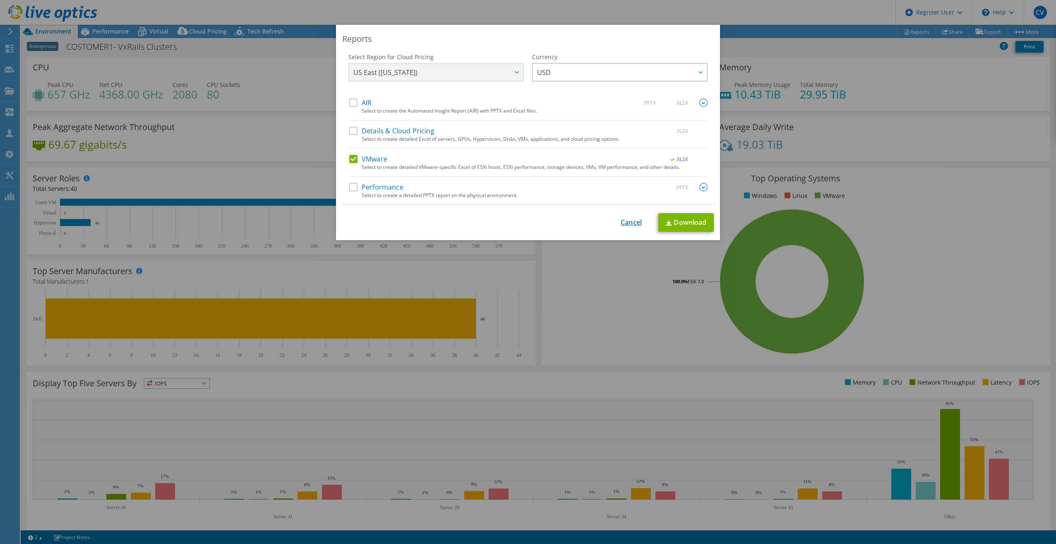
click at [633, 220] on link "Cancel" at bounding box center [631, 223] width 21 height 8
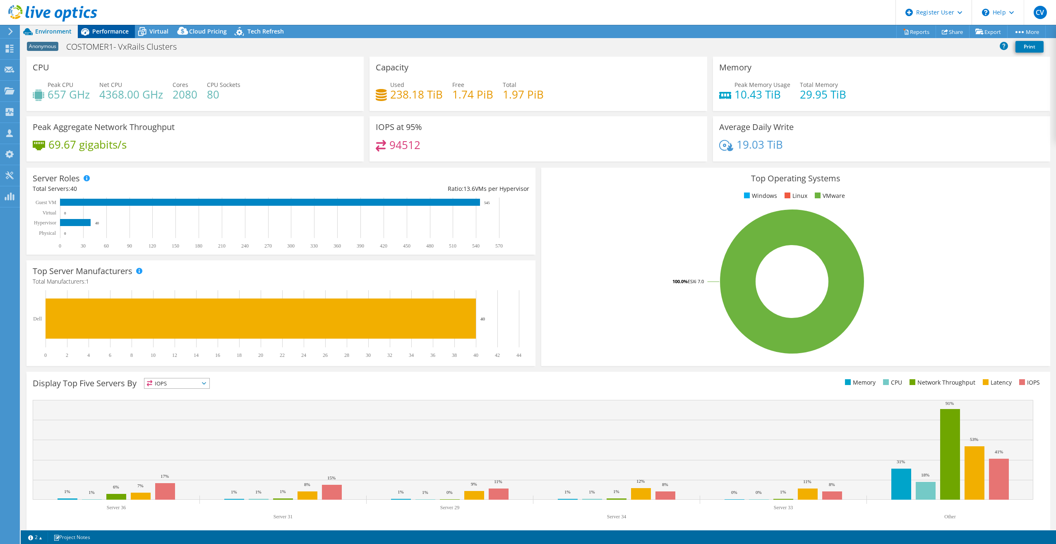
click at [92, 29] on icon at bounding box center [85, 31] width 14 height 14
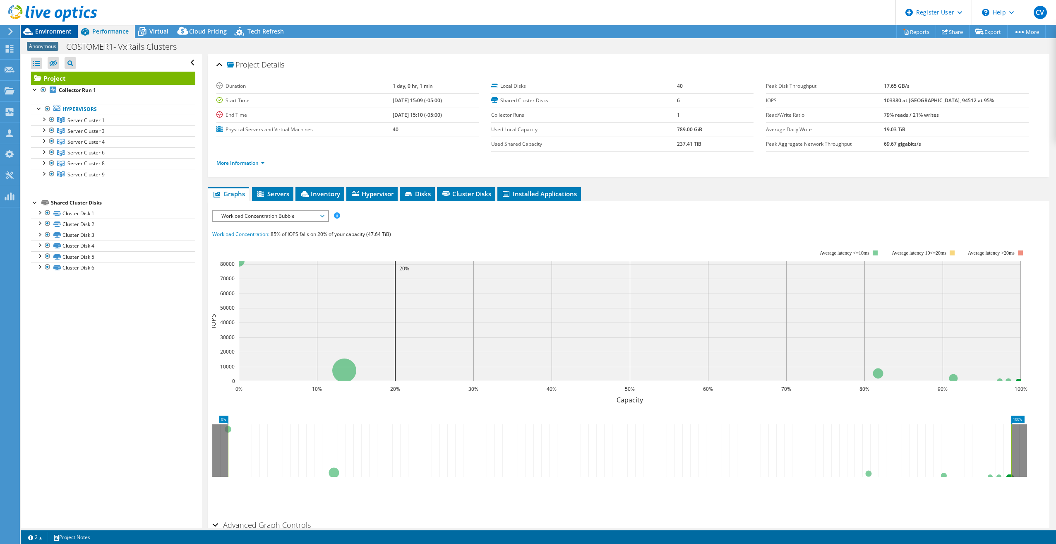
click at [58, 31] on span "Environment" at bounding box center [53, 31] width 36 height 8
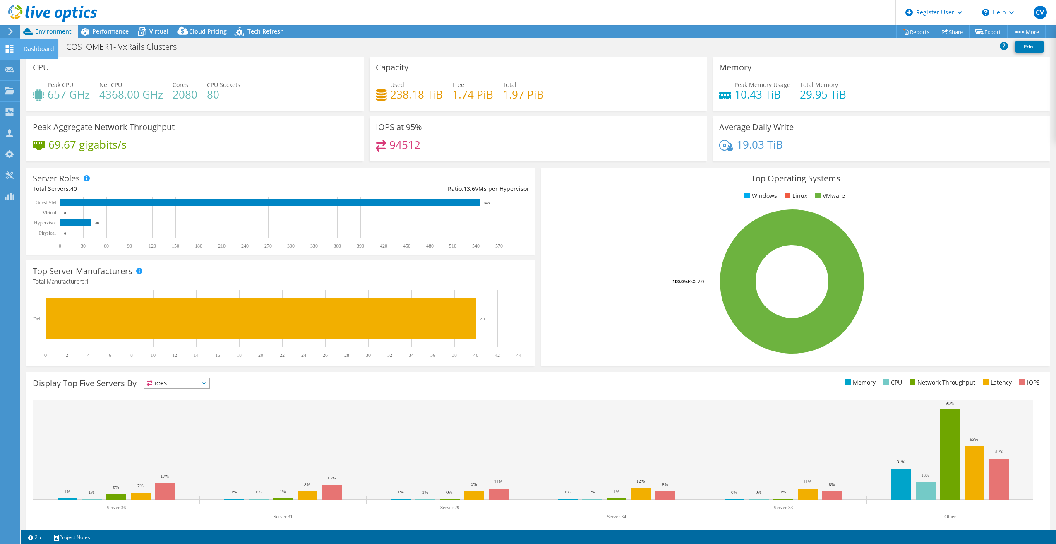
click at [8, 49] on use at bounding box center [10, 49] width 8 height 8
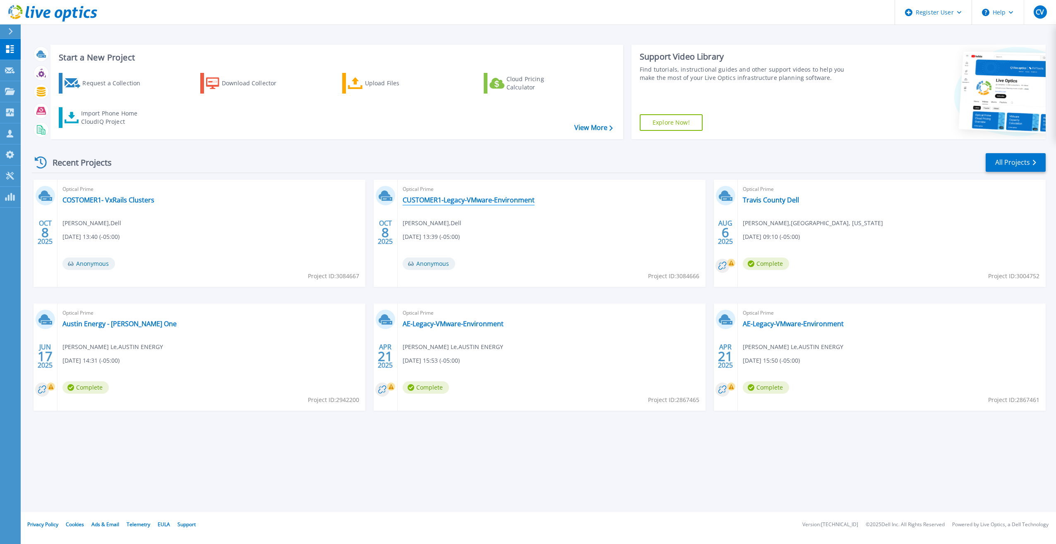
click at [509, 199] on link "CUSTOMER1-Legacy-VMware-Environment" at bounding box center [469, 200] width 132 height 8
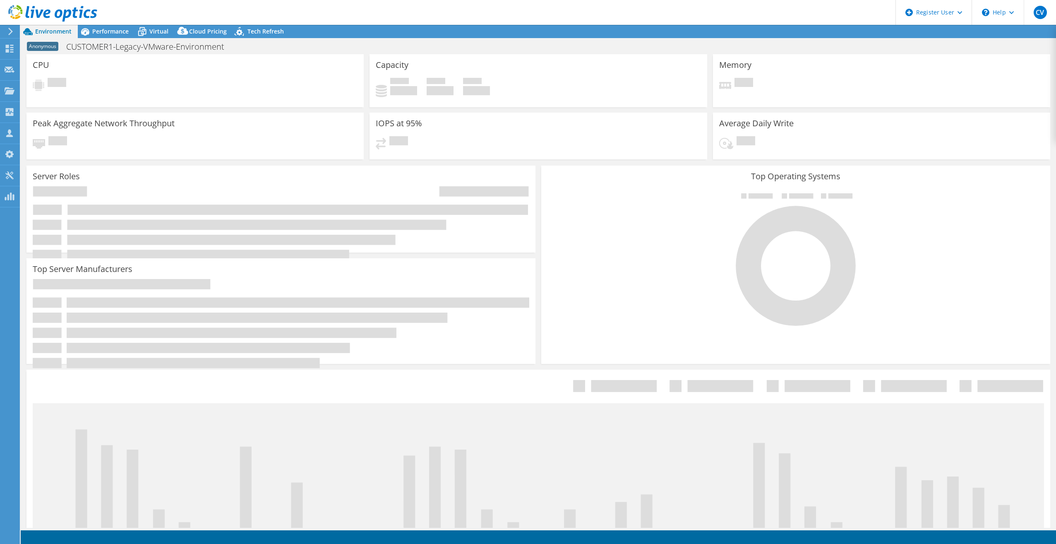
select select "USD"
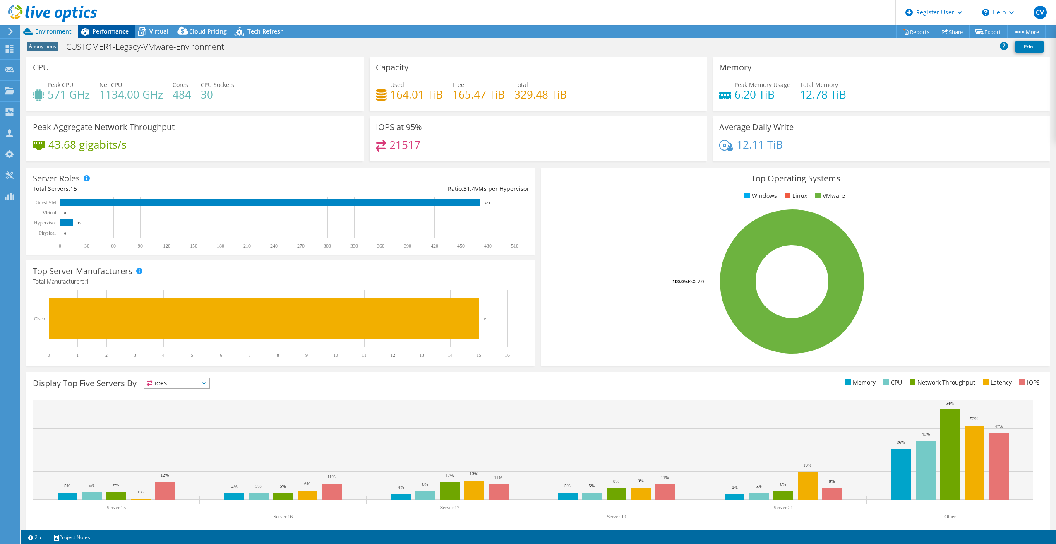
click at [119, 31] on span "Performance" at bounding box center [110, 31] width 36 height 8
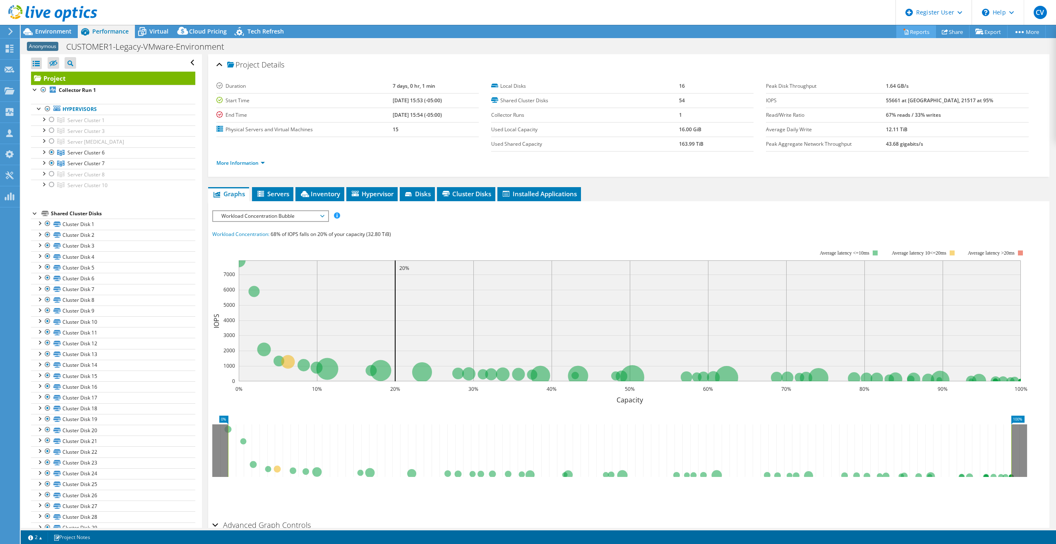
click at [923, 33] on link "Reports" at bounding box center [917, 31] width 40 height 13
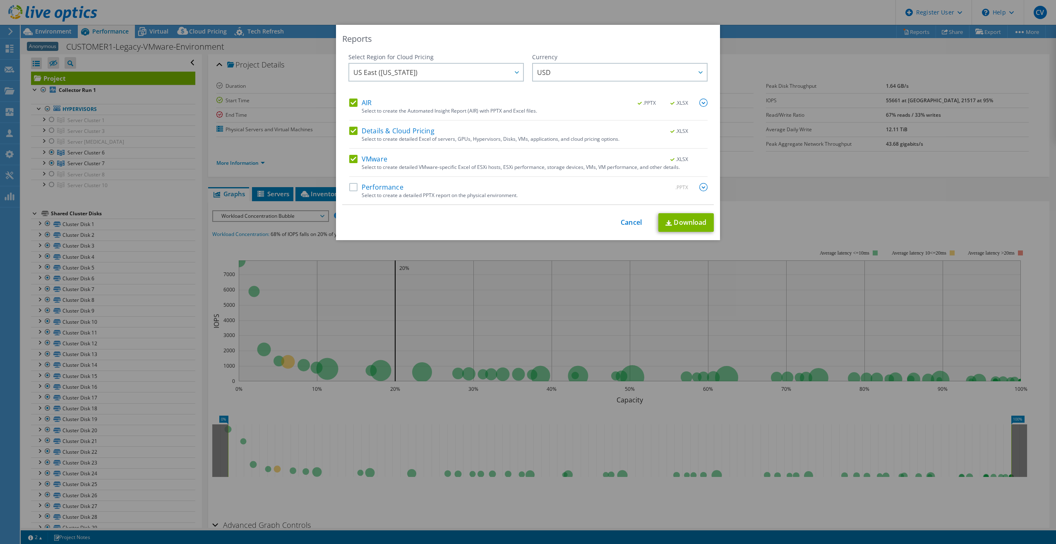
click at [409, 133] on label "Details & Cloud Pricing" at bounding box center [391, 131] width 85 height 8
click at [0, 0] on input "Details & Cloud Pricing" at bounding box center [0, 0] width 0 height 0
click at [358, 103] on label "AIR" at bounding box center [360, 103] width 22 height 8
click at [0, 0] on input "AIR" at bounding box center [0, 0] width 0 height 0
click at [682, 221] on link "Download" at bounding box center [686, 222] width 55 height 19
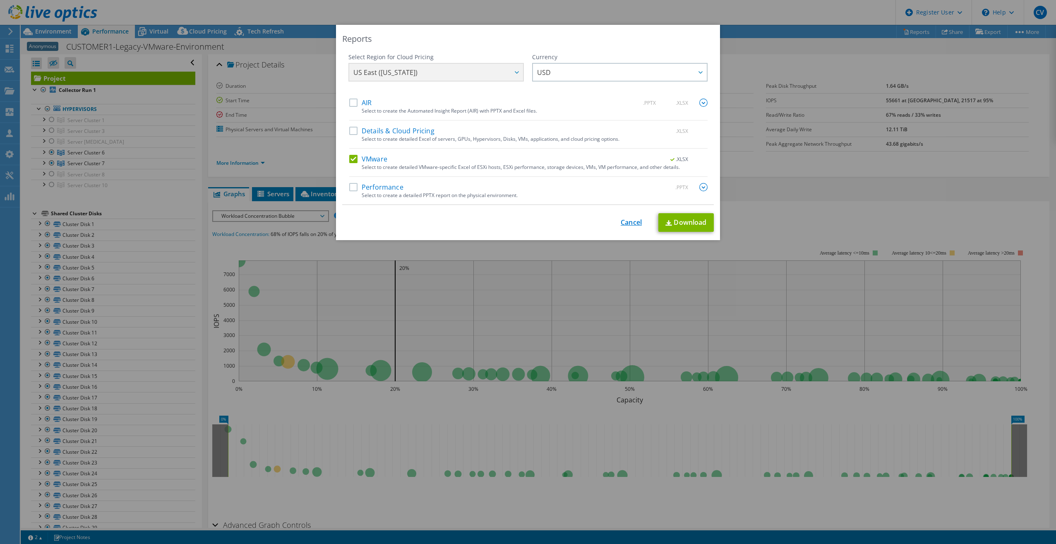
click at [634, 224] on link "Cancel" at bounding box center [631, 223] width 21 height 8
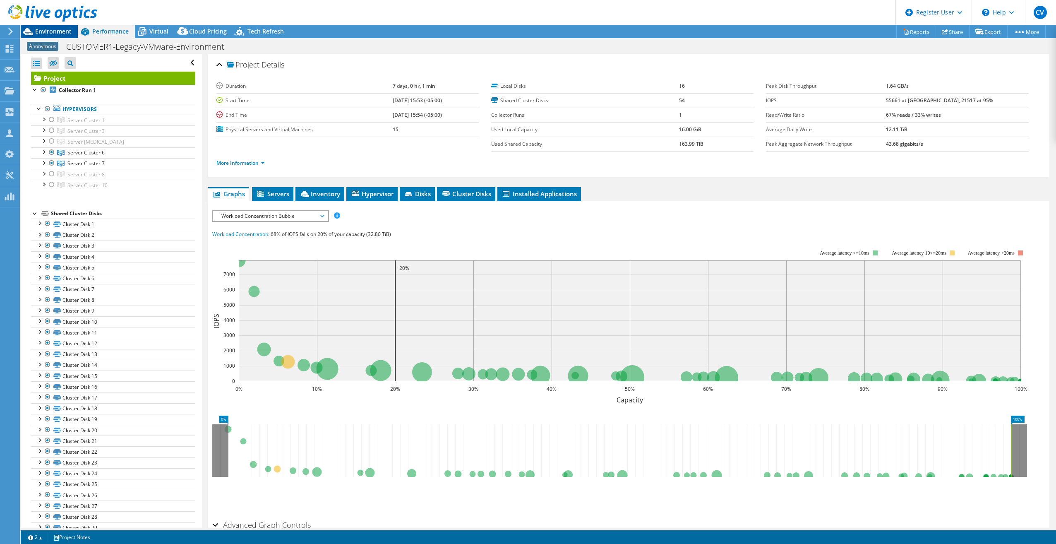
click at [60, 31] on span "Environment" at bounding box center [53, 31] width 36 height 8
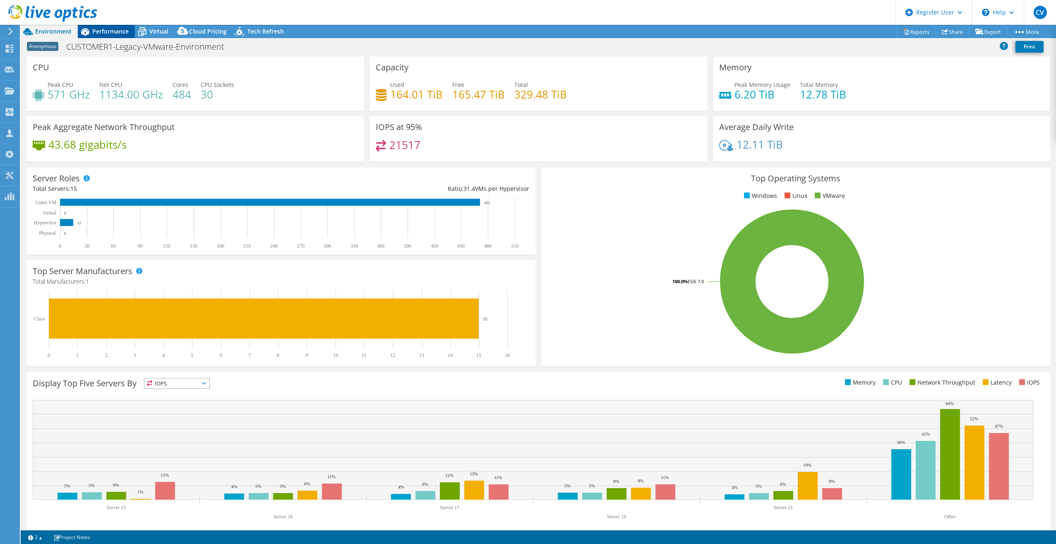
click at [124, 36] on div "Performance" at bounding box center [106, 31] width 57 height 13
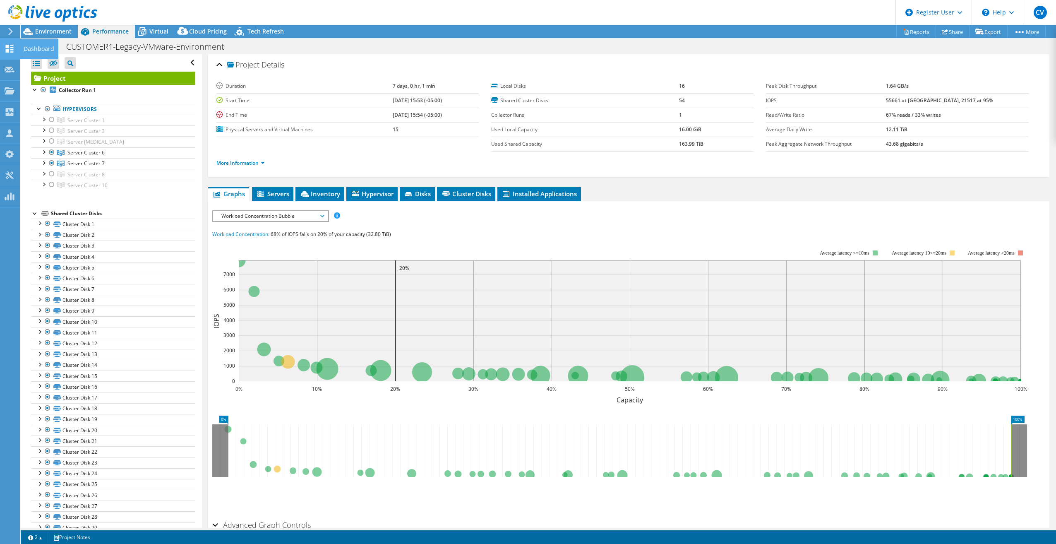
click at [7, 47] on use at bounding box center [10, 49] width 8 height 8
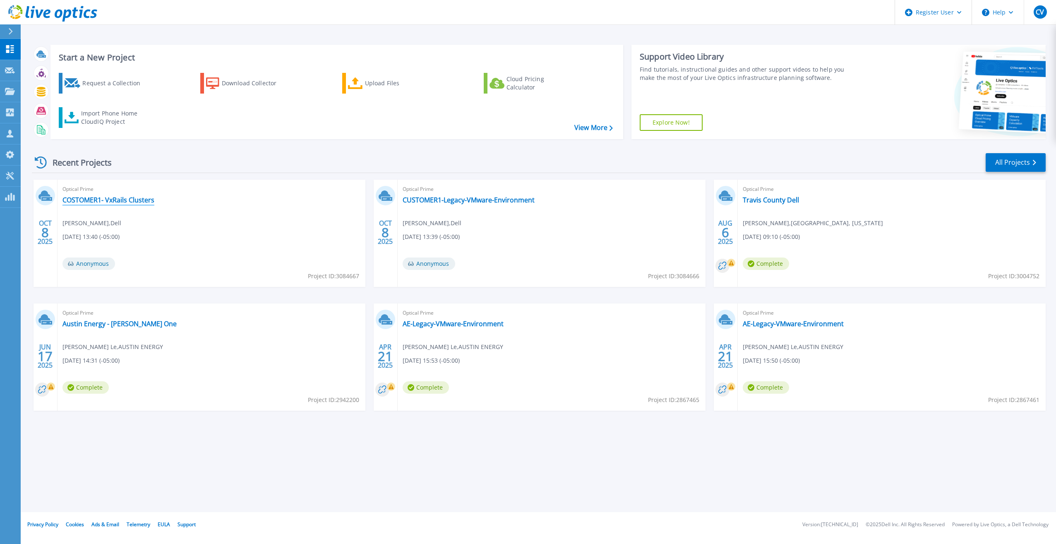
click at [132, 202] on link "COSTOMER1- VxRails Clusters" at bounding box center [109, 200] width 92 height 8
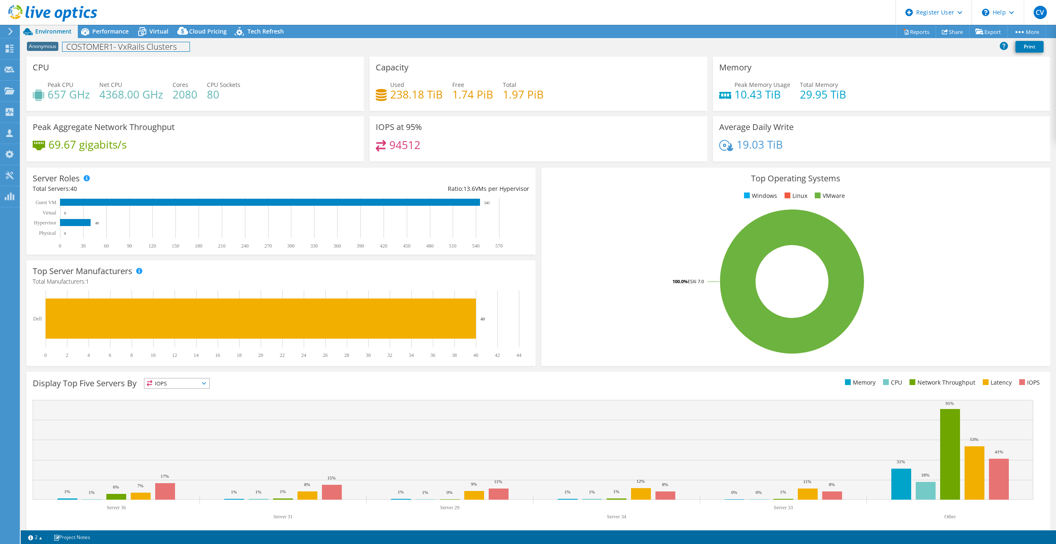
click at [118, 48] on h1 "COSTOMER1- VxRails Clusters" at bounding box center [126, 46] width 127 height 9
click at [87, 46] on h1 "COSTOMER1- VxRails Clusters" at bounding box center [126, 46] width 127 height 9
click at [197, 46] on link at bounding box center [201, 46] width 12 height 10
click at [108, 33] on span "Performance" at bounding box center [110, 31] width 36 height 8
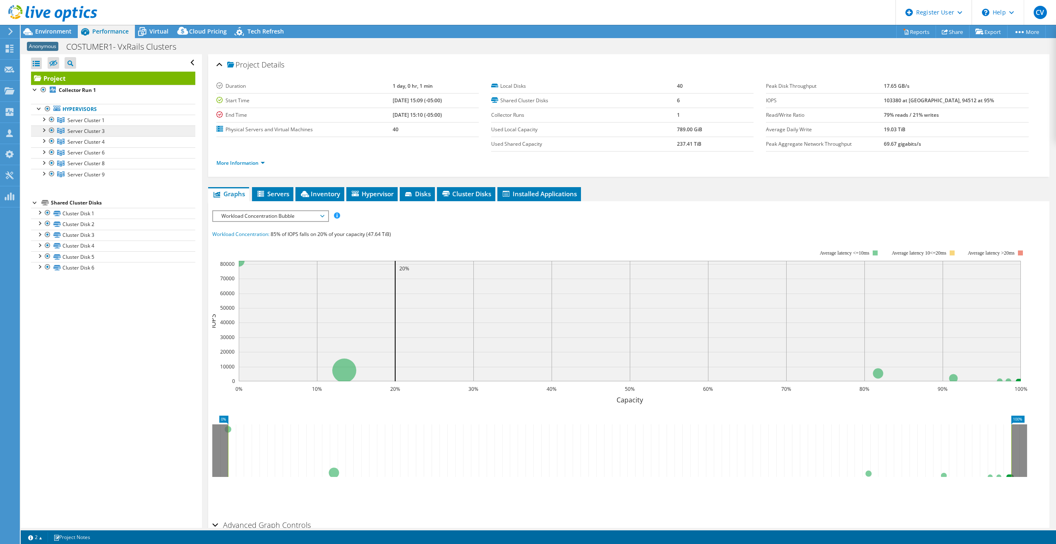
click at [97, 131] on span "Server Cluster 3" at bounding box center [85, 130] width 37 height 7
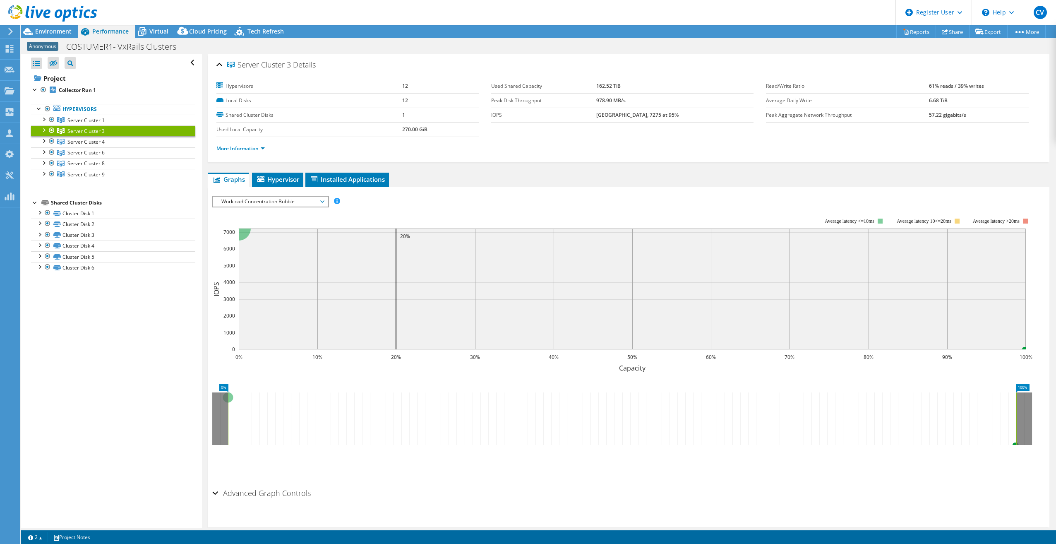
click at [250, 200] on span "Workload Concentration Bubble" at bounding box center [270, 202] width 106 height 10
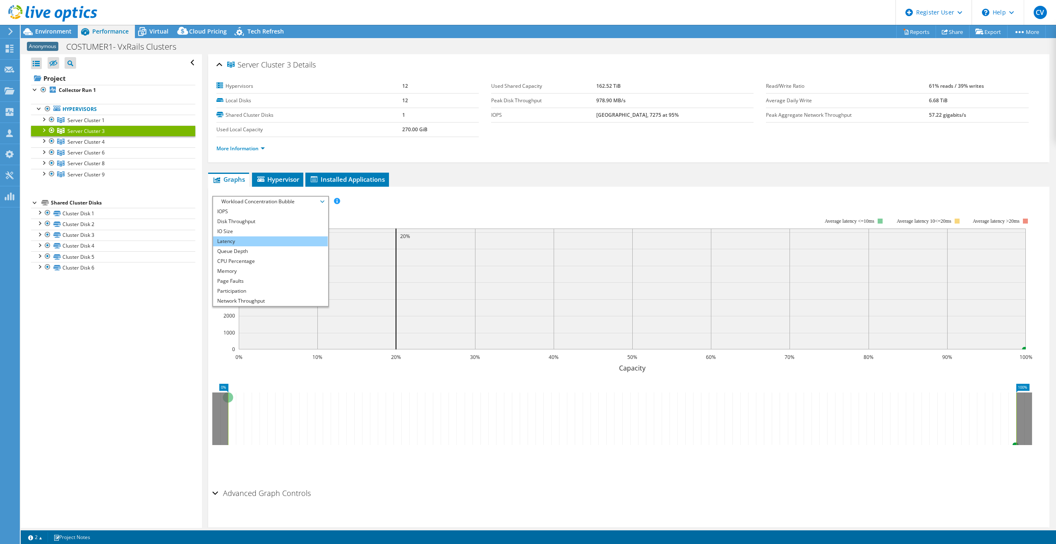
click at [262, 242] on li "Latency" at bounding box center [270, 241] width 115 height 10
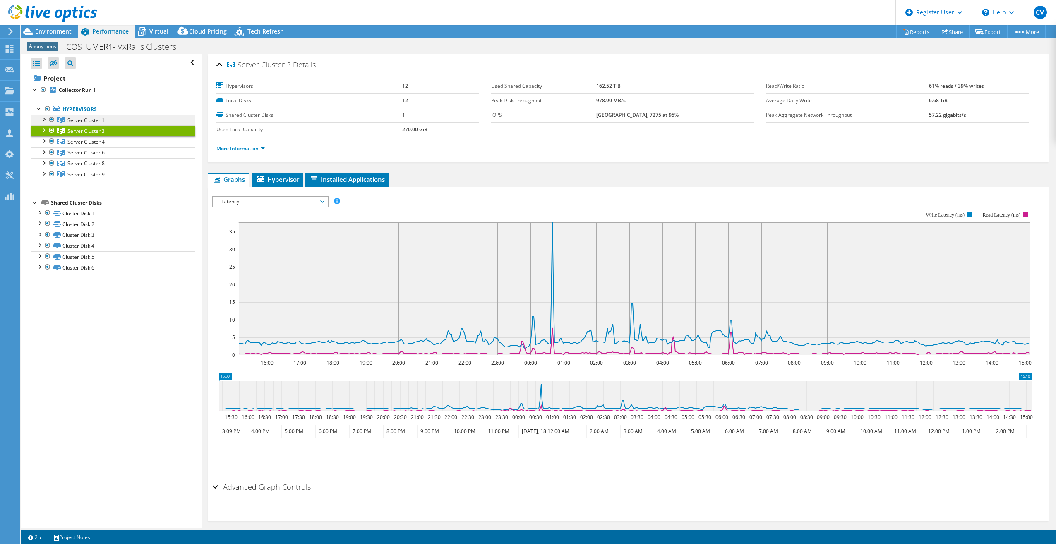
click at [69, 118] on span "Server Cluster 1" at bounding box center [85, 120] width 37 height 7
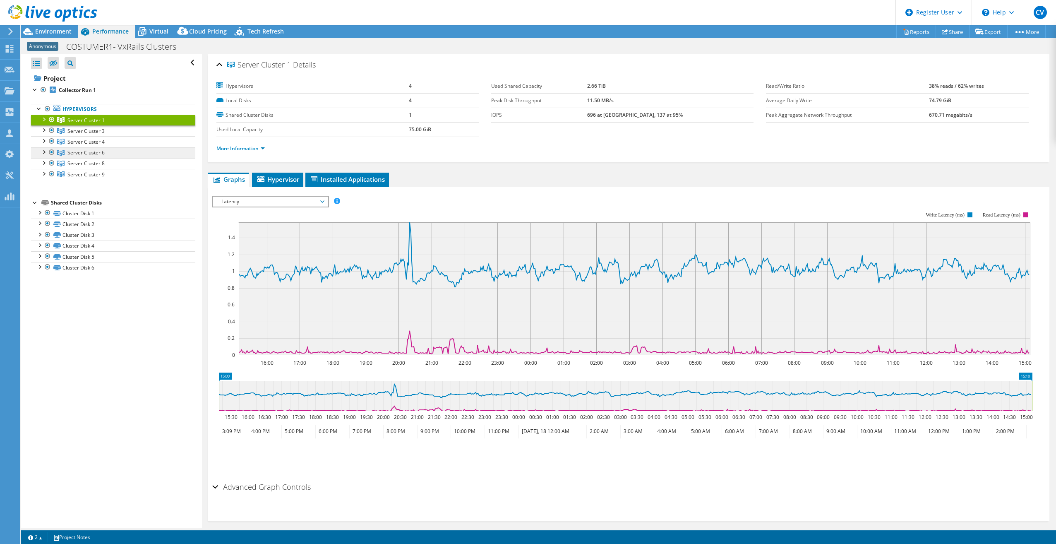
click at [80, 149] on span "Server Cluster 6" at bounding box center [85, 152] width 37 height 7
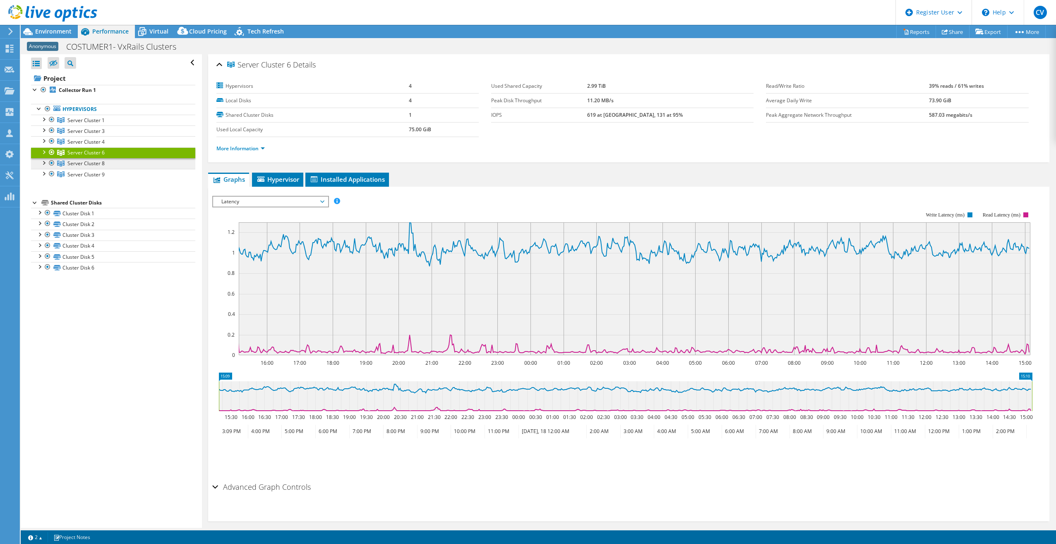
click at [82, 165] on span "Server Cluster 8" at bounding box center [85, 163] width 37 height 7
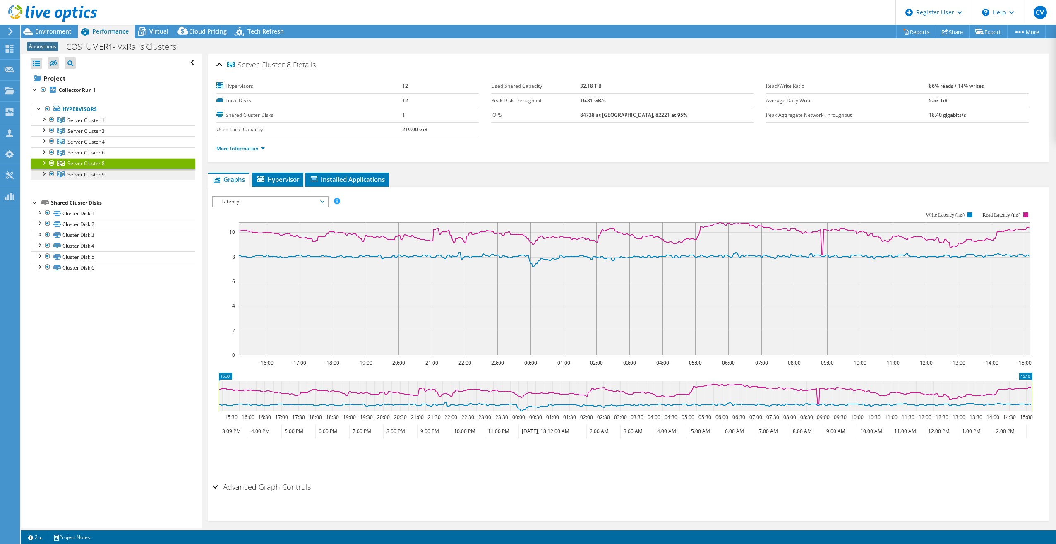
click at [103, 173] on span "Server Cluster 9" at bounding box center [85, 174] width 37 height 7
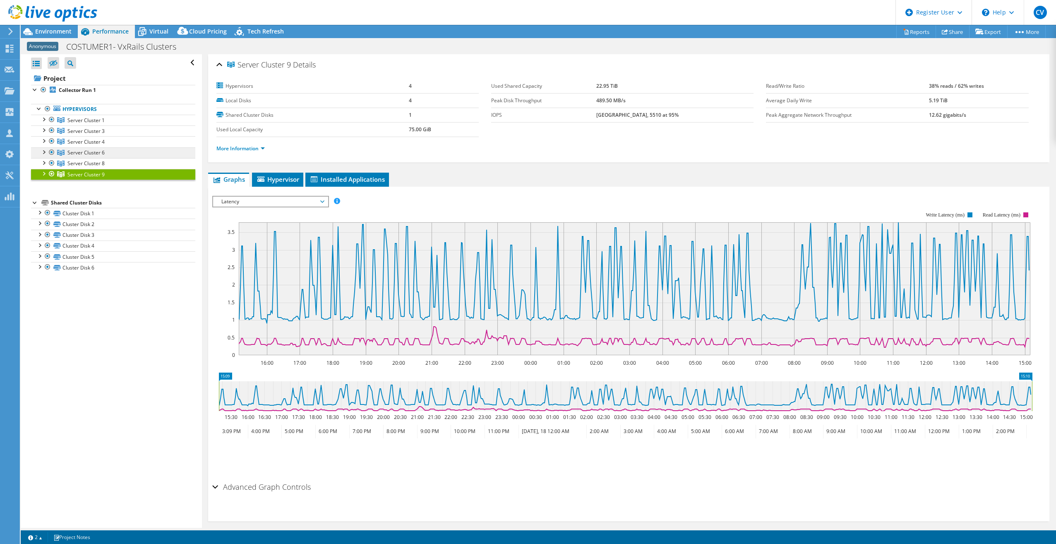
click at [106, 152] on link "Server Cluster 6" at bounding box center [113, 152] width 164 height 11
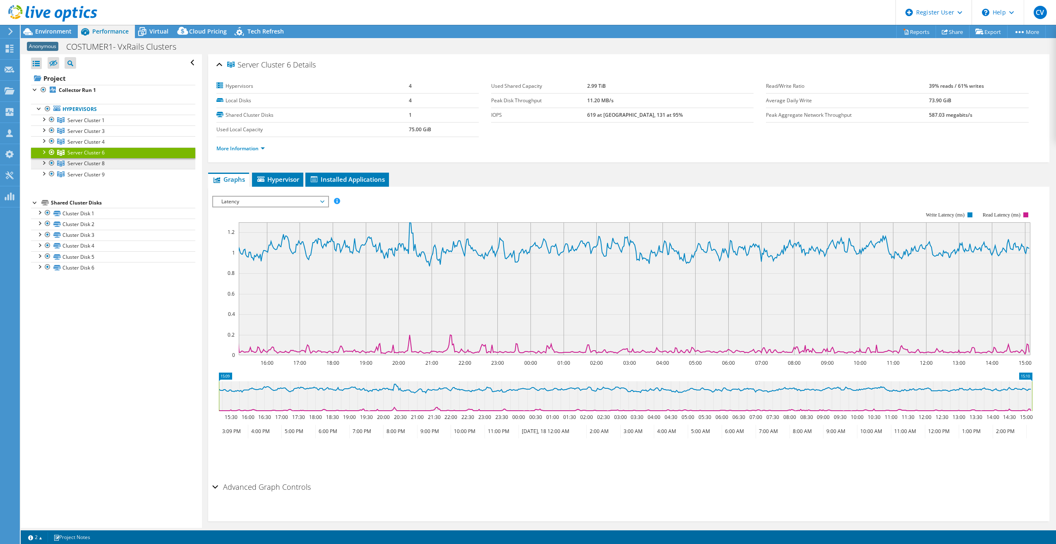
click at [105, 162] on link "Server Cluster 8" at bounding box center [113, 163] width 164 height 11
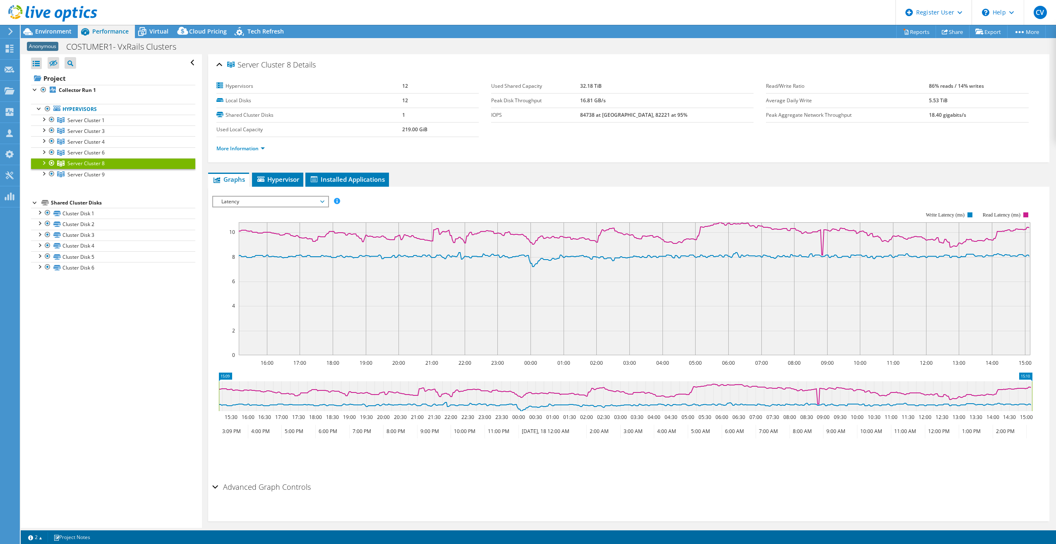
drag, startPoint x: 589, startPoint y: 7, endPoint x: 598, endPoint y: 7, distance: 9.1
click at [598, 7] on header "CV Dell User Carlos Veras Carlos.Veras@dell.com Dell My Profile Log Out \n Help…" at bounding box center [528, 12] width 1056 height 25
click at [152, 340] on div "Open All Close All Hide Excluded Nodes Project Tree Filter" at bounding box center [111, 291] width 181 height 474
click at [7, 47] on use at bounding box center [10, 49] width 8 height 8
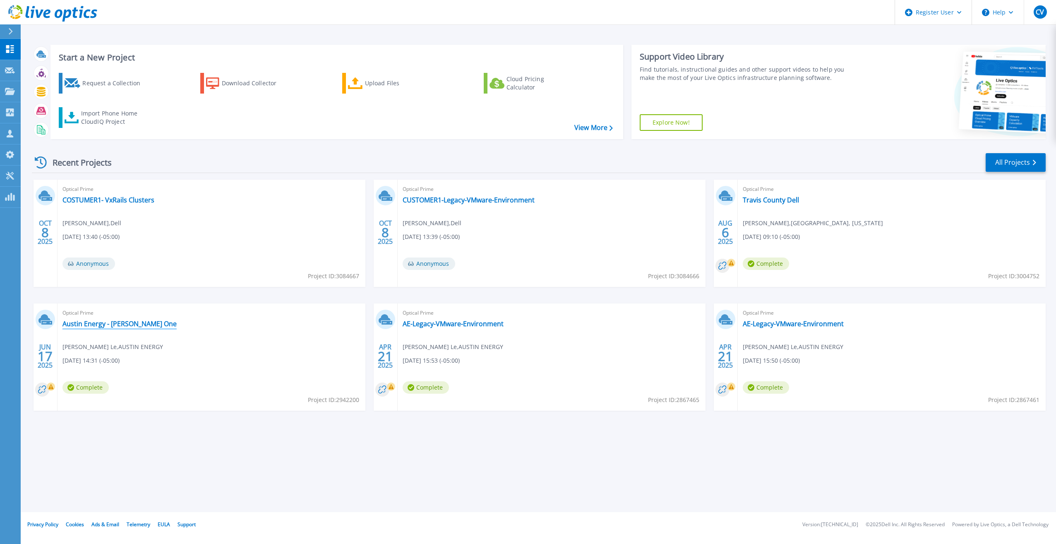
click at [99, 323] on link "Austin Energy - [PERSON_NAME] One" at bounding box center [120, 324] width 114 height 8
click at [118, 325] on link "Austin Energy - [PERSON_NAME] One" at bounding box center [120, 324] width 114 height 8
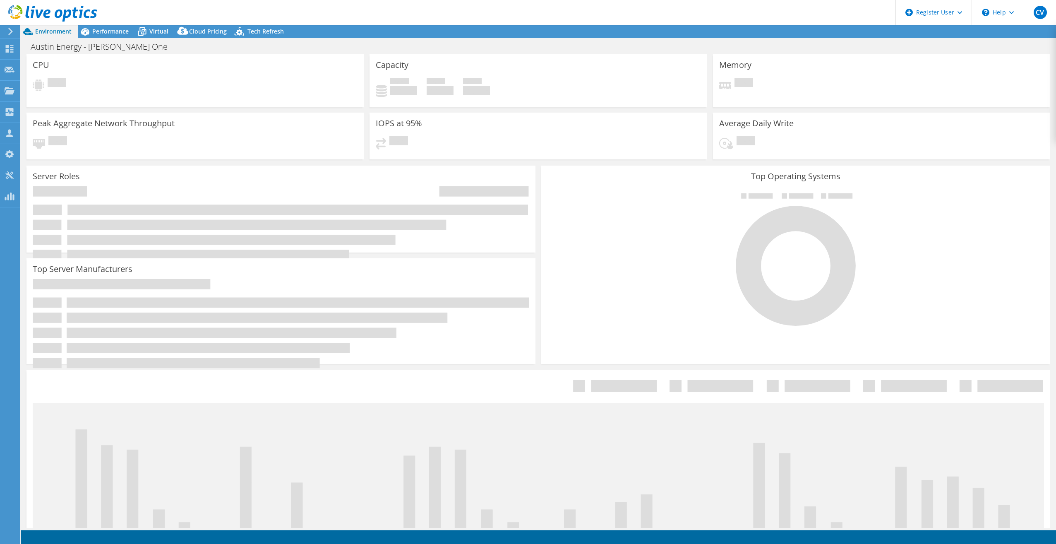
select select "USD"
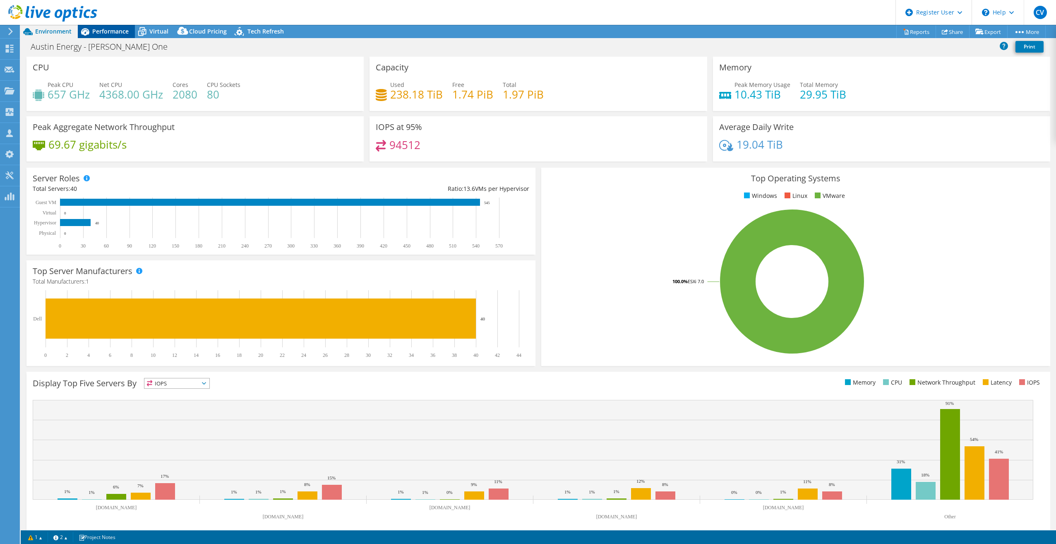
click at [111, 35] on div "Performance" at bounding box center [106, 31] width 57 height 13
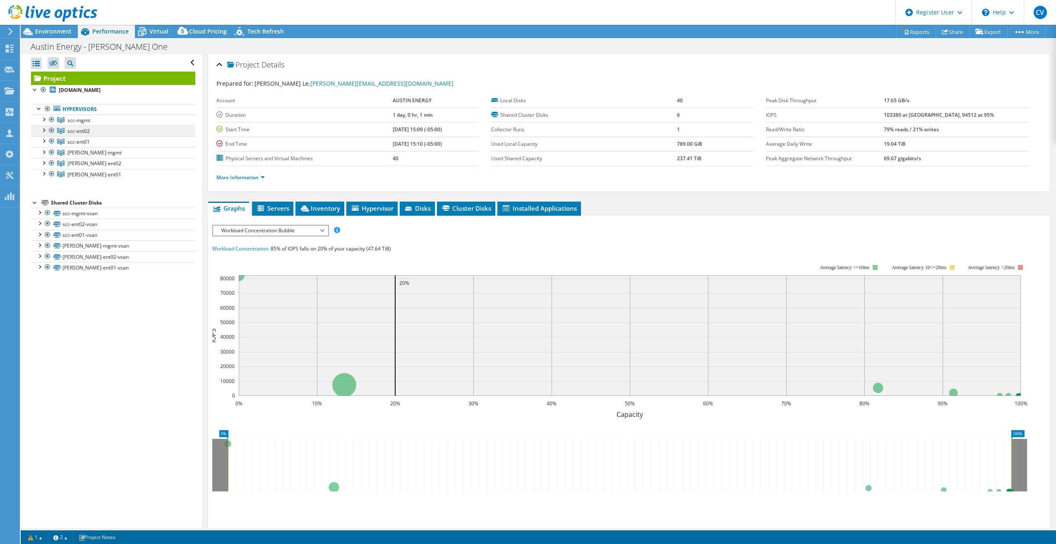
click at [83, 131] on span "scc-ent02" at bounding box center [78, 130] width 22 height 7
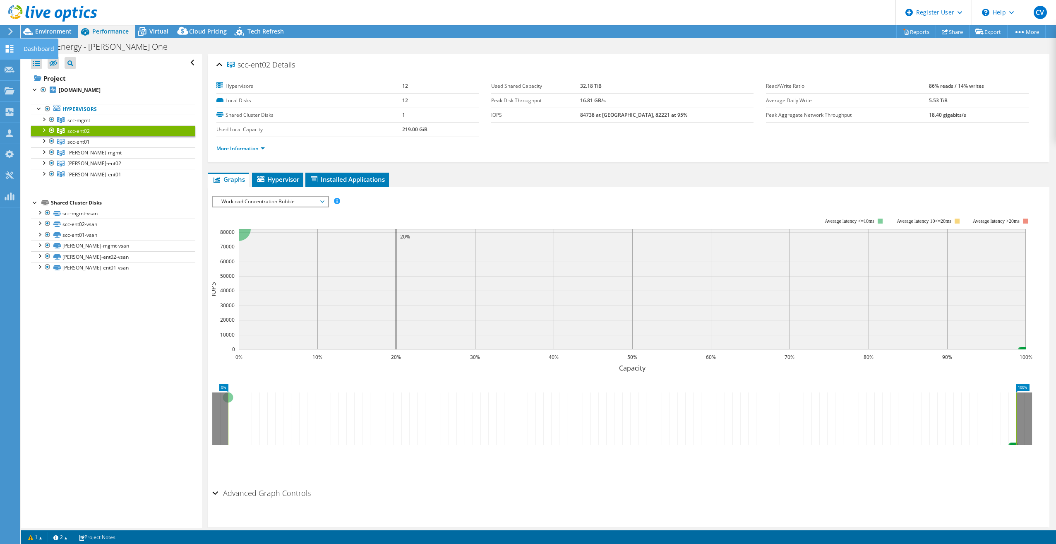
click at [11, 48] on icon at bounding box center [10, 49] width 10 height 8
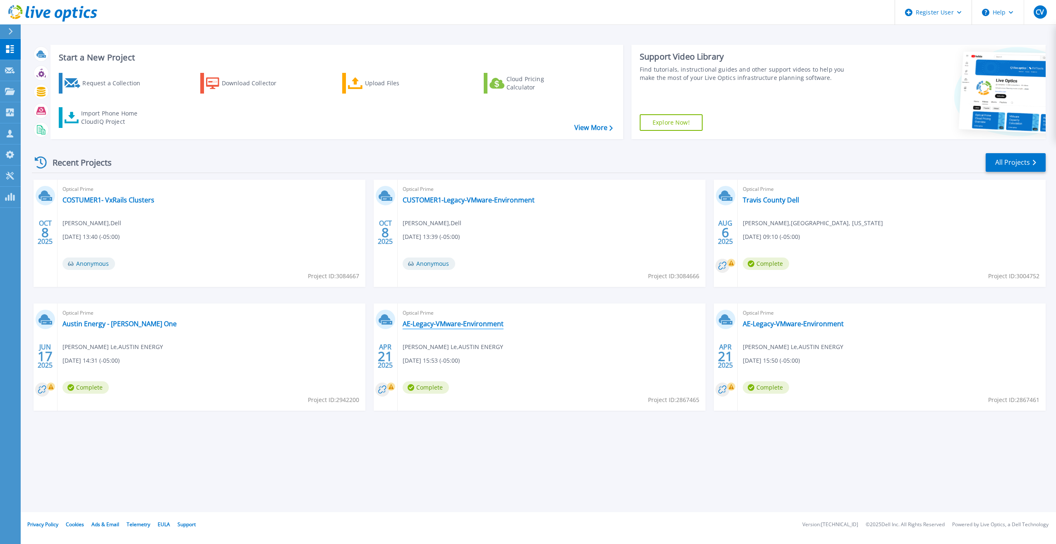
click at [438, 324] on link "AE-Legacy-VMware-Environment" at bounding box center [453, 324] width 101 height 8
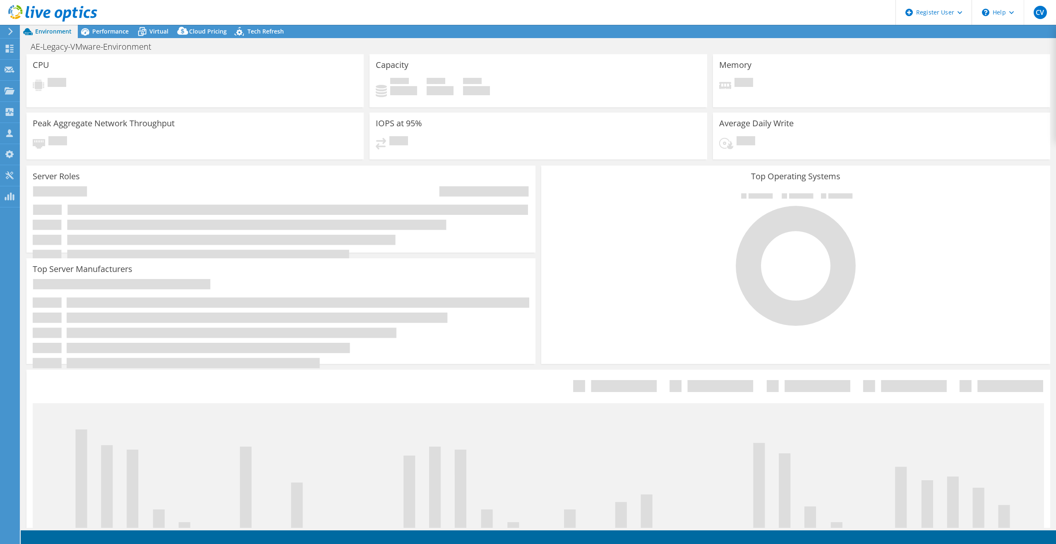
select select "USWest"
select select "USD"
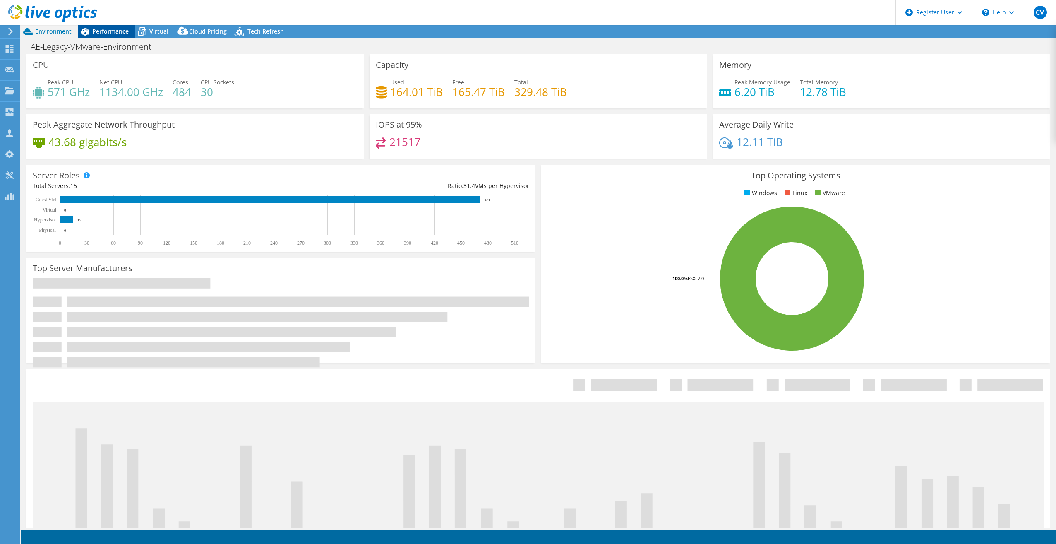
click at [110, 32] on span "Performance" at bounding box center [110, 31] width 36 height 8
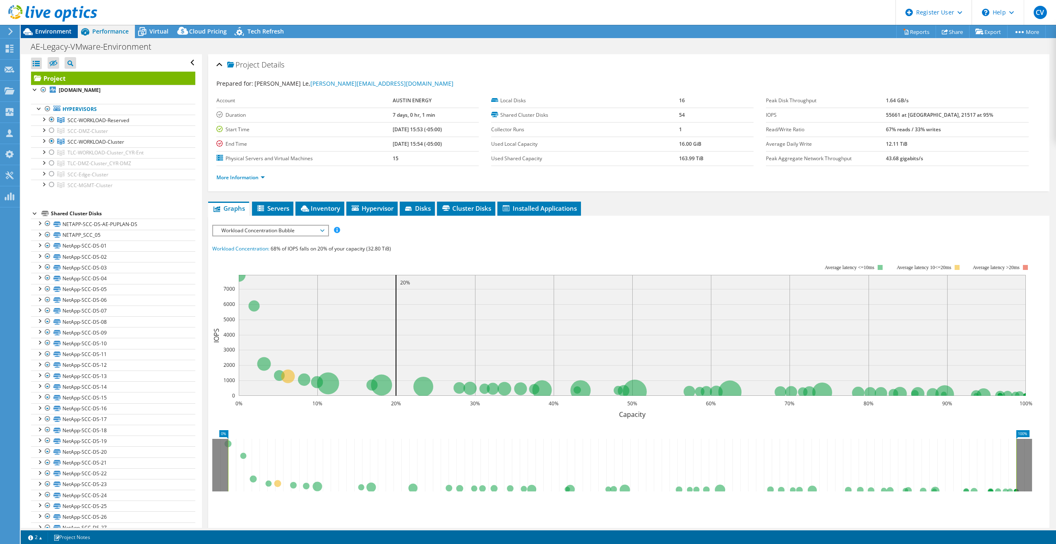
click at [67, 35] on div "Environment" at bounding box center [49, 31] width 57 height 13
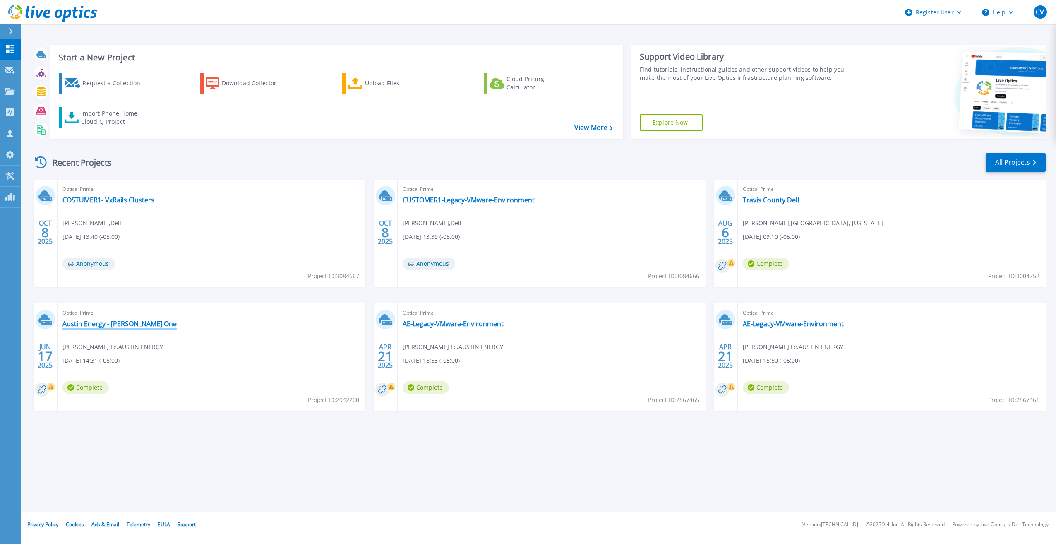
click at [99, 325] on link "Austin Energy - [PERSON_NAME] One" at bounding box center [120, 324] width 114 height 8
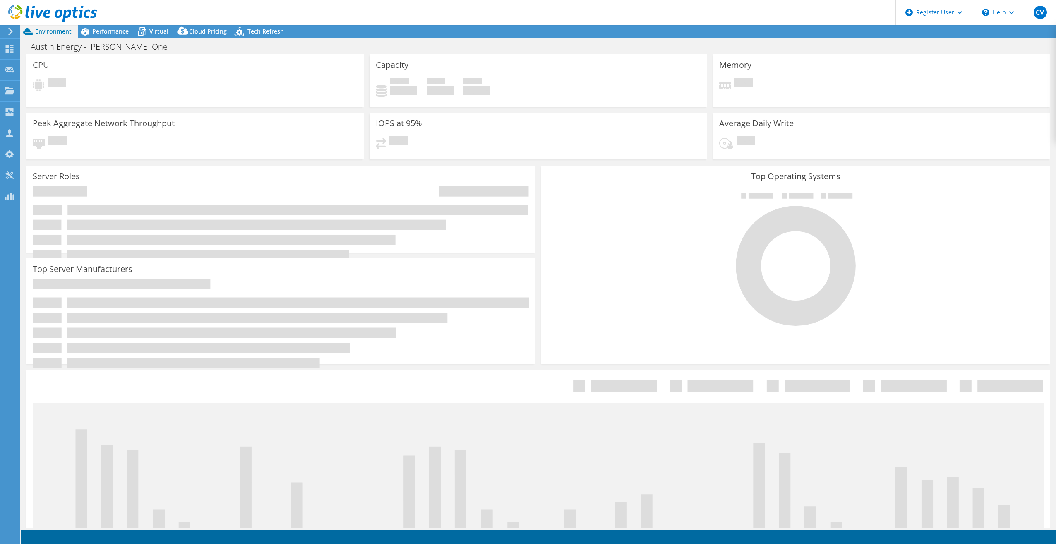
select select "USD"
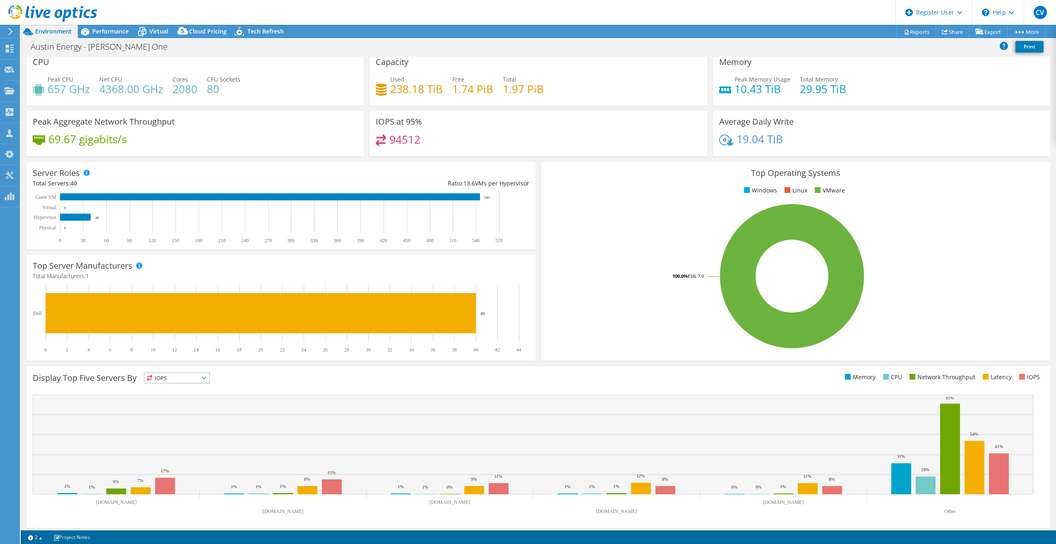
scroll to position [8, 0]
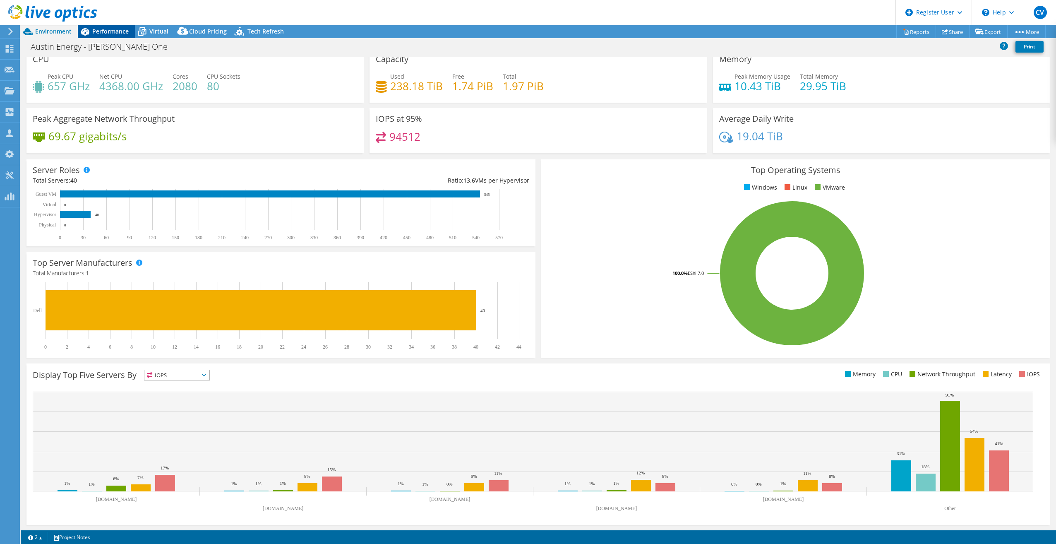
click at [112, 32] on span "Performance" at bounding box center [110, 31] width 36 height 8
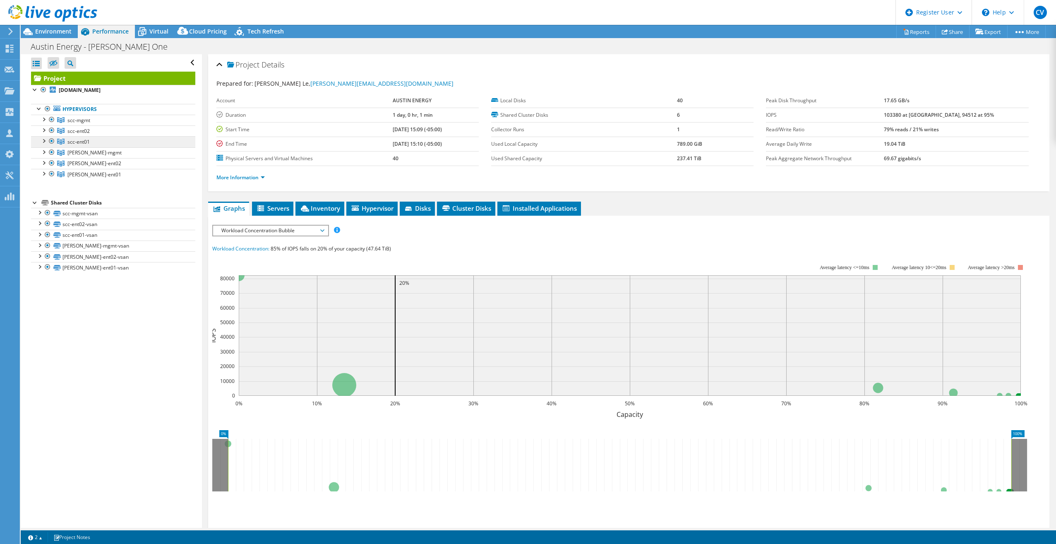
click at [90, 142] on link "scc-ent01" at bounding box center [113, 141] width 164 height 11
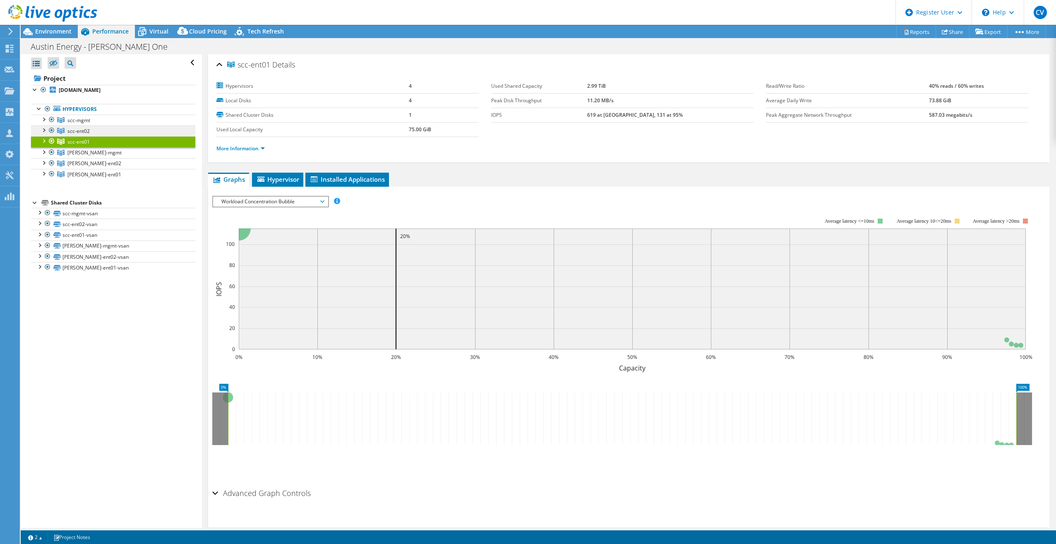
click at [87, 130] on span "scc-ent02" at bounding box center [78, 130] width 22 height 7
click at [312, 197] on span "Workload Concentration Bubble" at bounding box center [270, 202] width 106 height 10
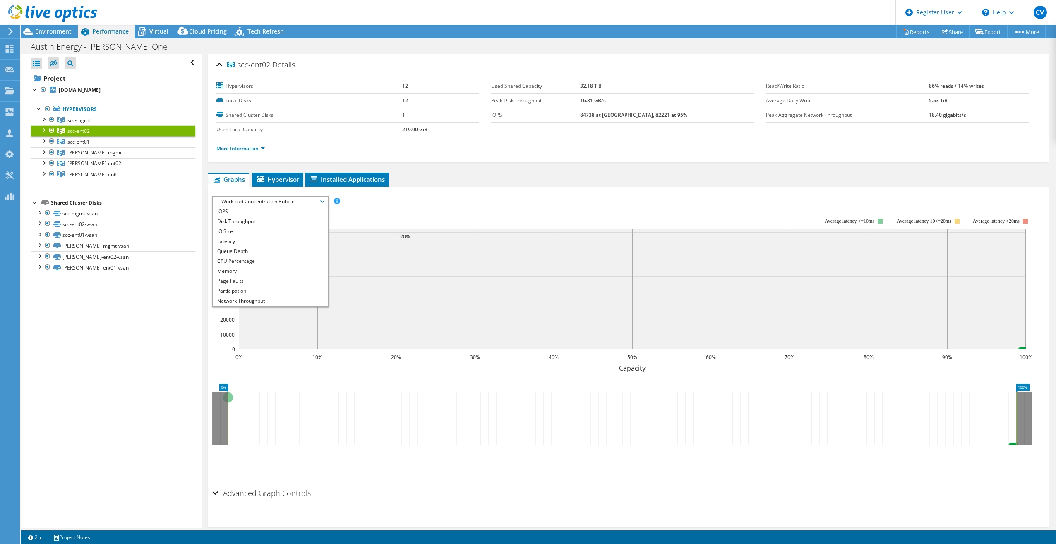
click at [169, 316] on div "Open All Close All Hide Excluded Nodes Project Tree Filter" at bounding box center [111, 291] width 181 height 474
click at [172, 394] on div "Open All Close All Hide Excluded Nodes Project Tree Filter" at bounding box center [111, 291] width 181 height 474
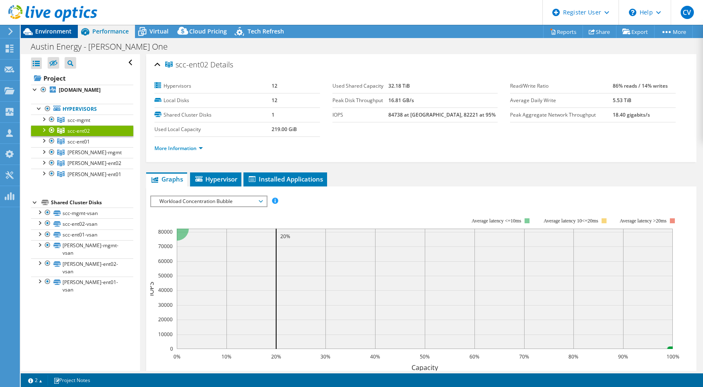
click at [53, 30] on span "Environment" at bounding box center [53, 31] width 36 height 8
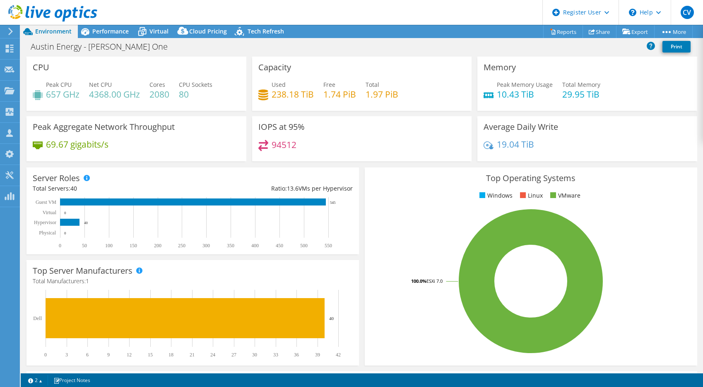
click at [53, 30] on span "Environment" at bounding box center [53, 31] width 36 height 8
click at [98, 30] on span "Performance" at bounding box center [110, 31] width 36 height 8
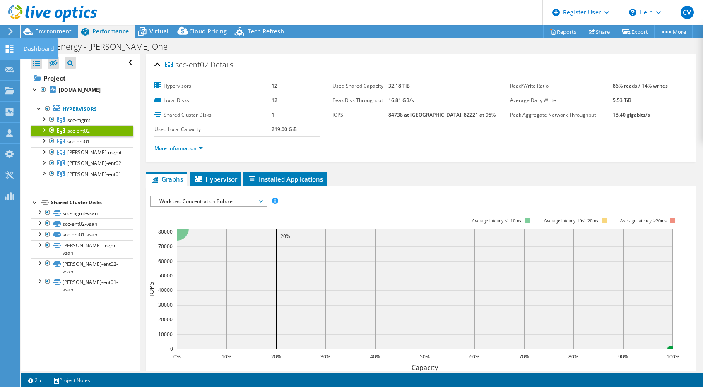
click at [9, 45] on icon at bounding box center [10, 49] width 10 height 8
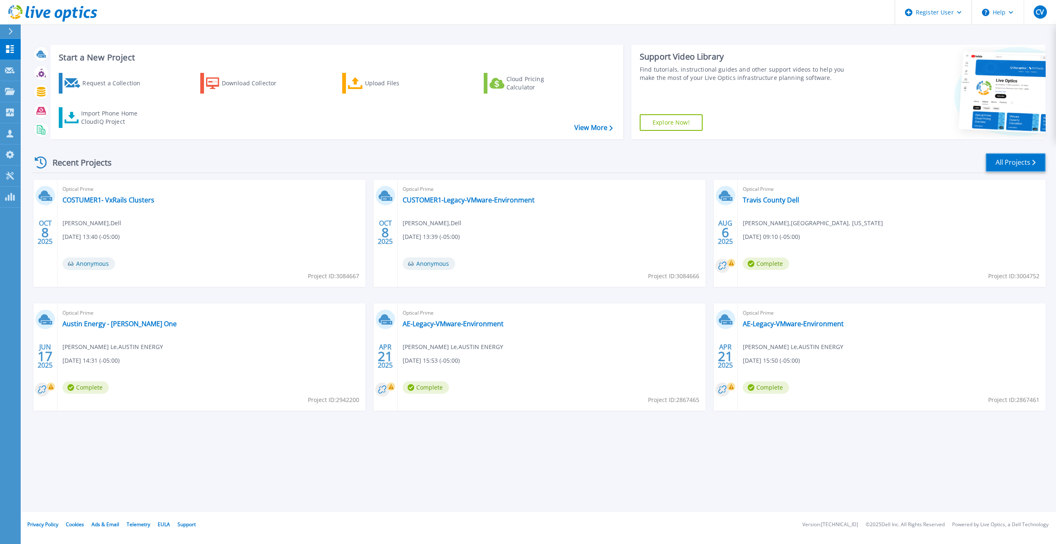
click at [702, 167] on link "All Projects" at bounding box center [1016, 162] width 60 height 19
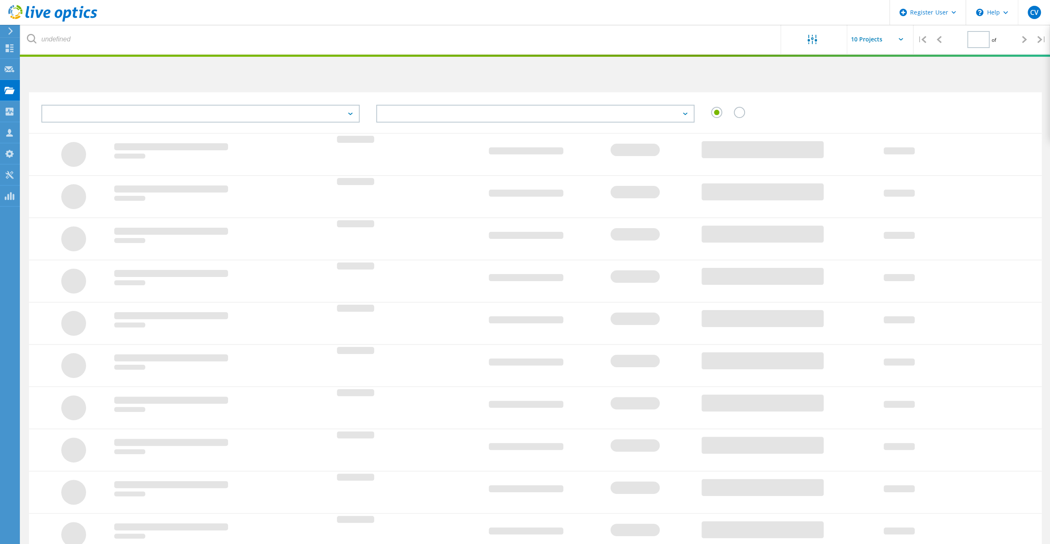
type input "1"
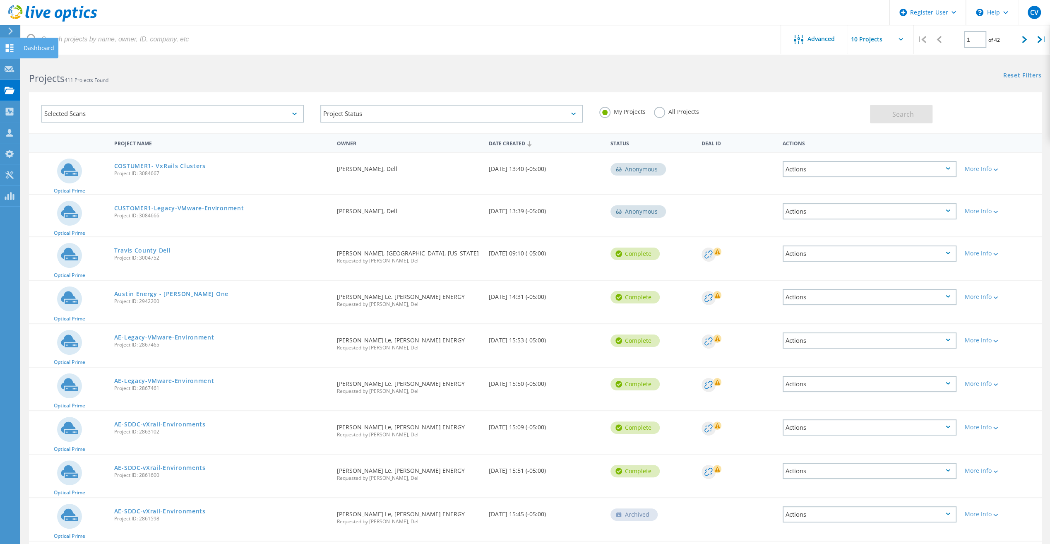
click at [12, 53] on div at bounding box center [10, 49] width 10 height 9
